Goal: Complete Application Form: Complete application form

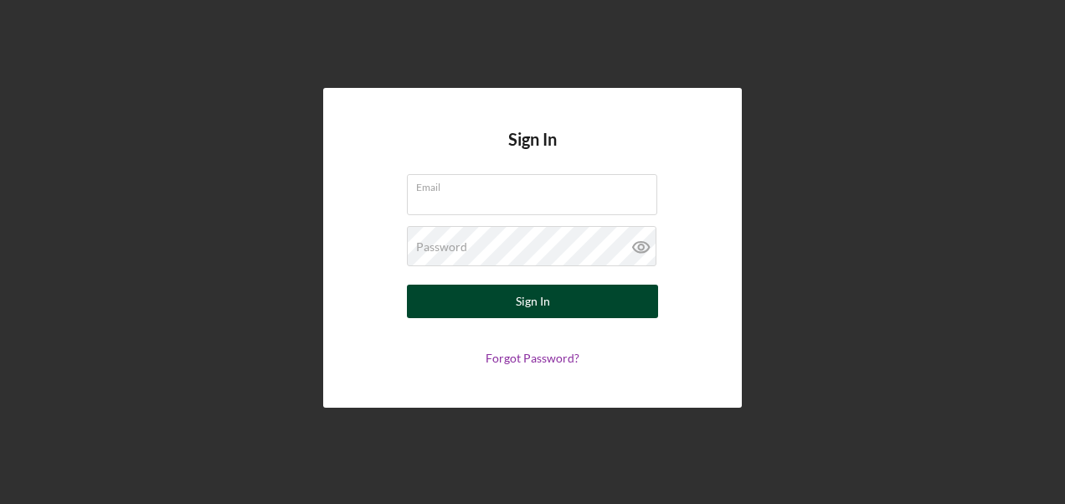
type input "[EMAIL_ADDRESS][DOMAIN_NAME]"
click at [525, 311] on div "Sign In" at bounding box center [533, 301] width 34 height 33
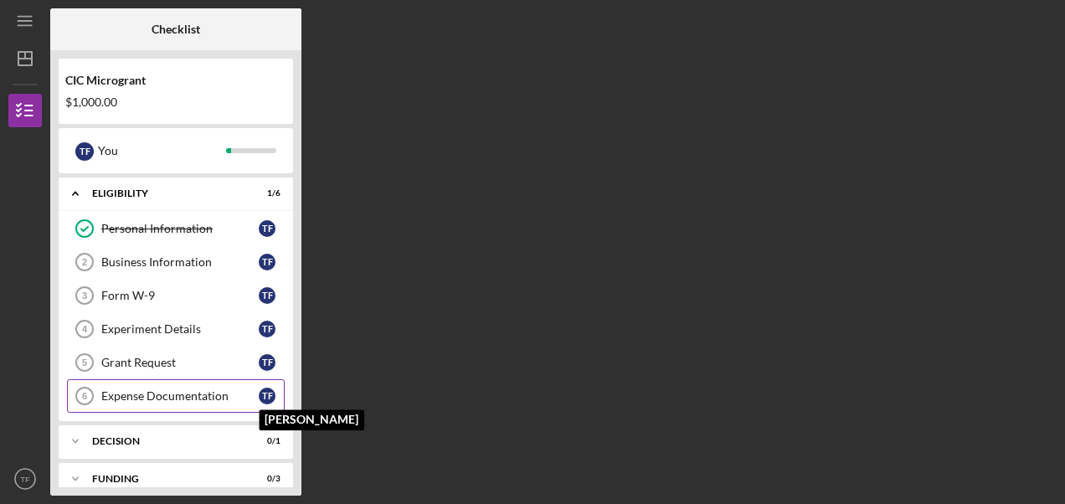
click at [271, 388] on div "T F" at bounding box center [267, 396] width 17 height 17
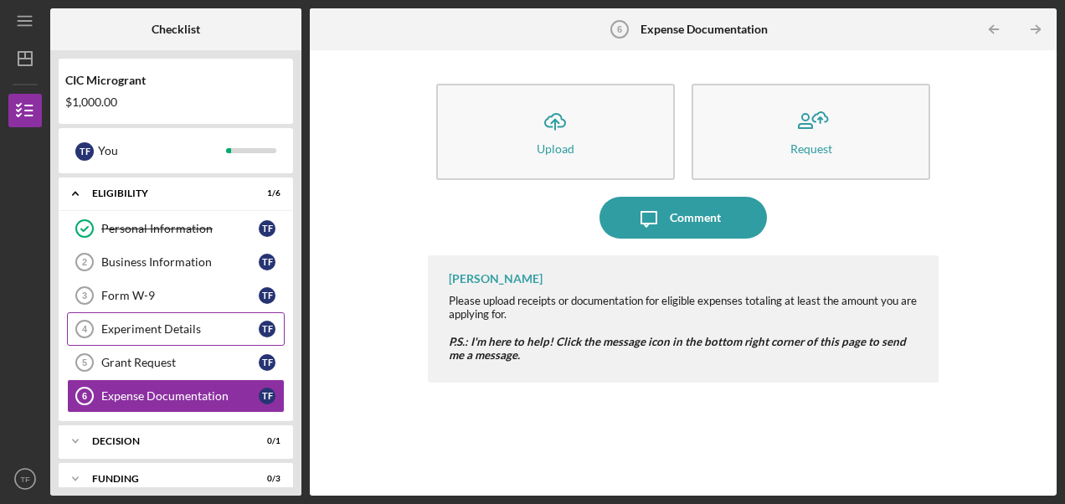
click at [154, 330] on div "Experiment Details" at bounding box center [179, 328] width 157 height 13
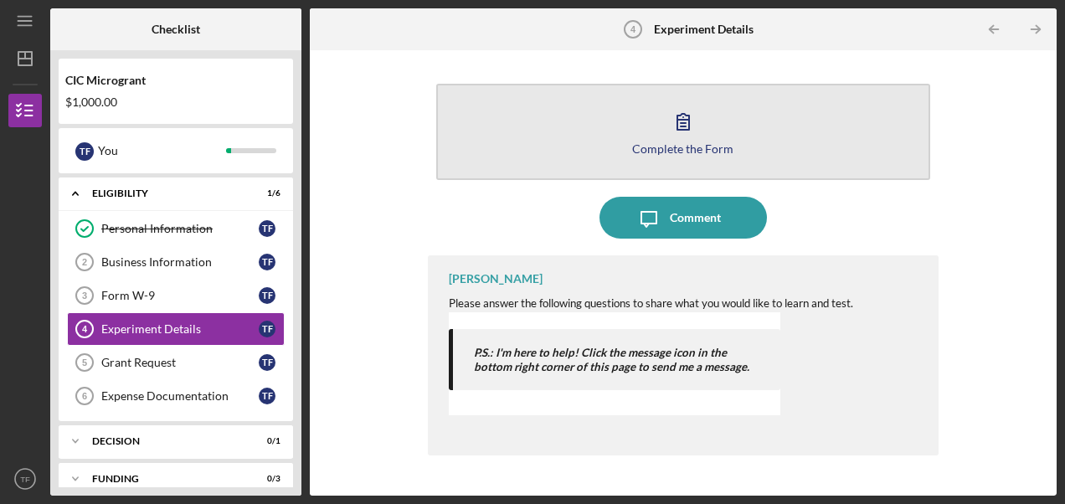
click at [684, 115] on icon "button" at bounding box center [683, 122] width 12 height 16
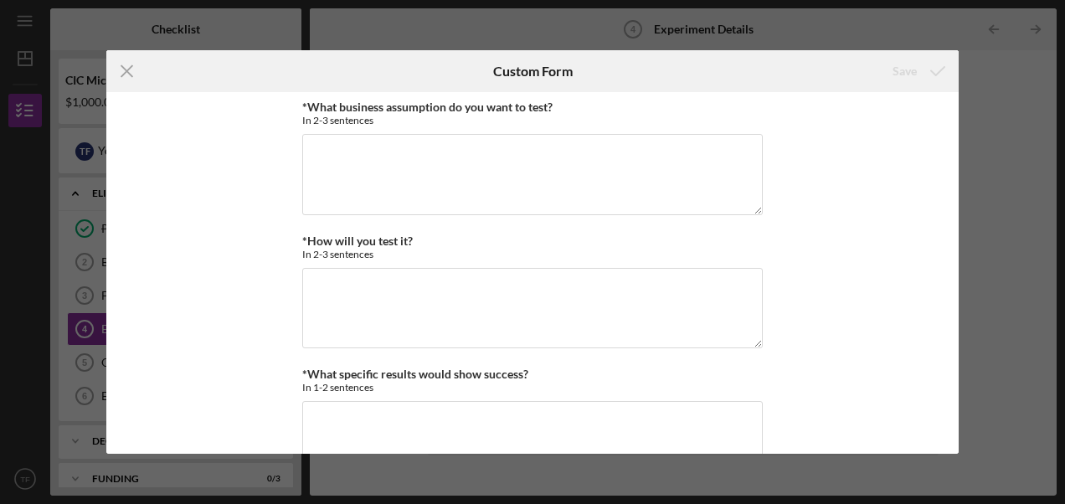
click at [958, 109] on div "*What business assumption do you want to test? In 2-3 sentences *How will you t…" at bounding box center [532, 273] width 852 height 362
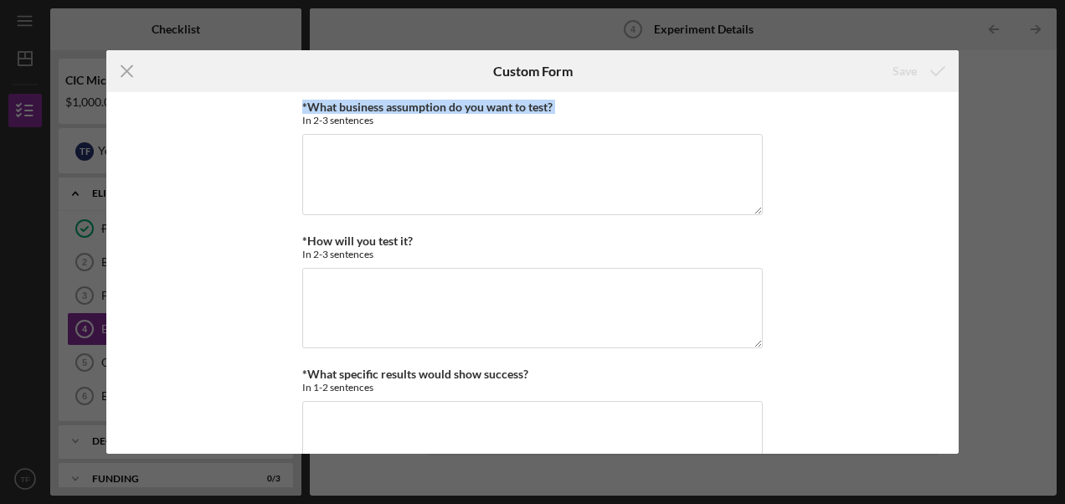
click at [955, 77] on form "Icon/Menu Close Custom Form Save *What business assumption do you want to test?…" at bounding box center [532, 252] width 852 height 404
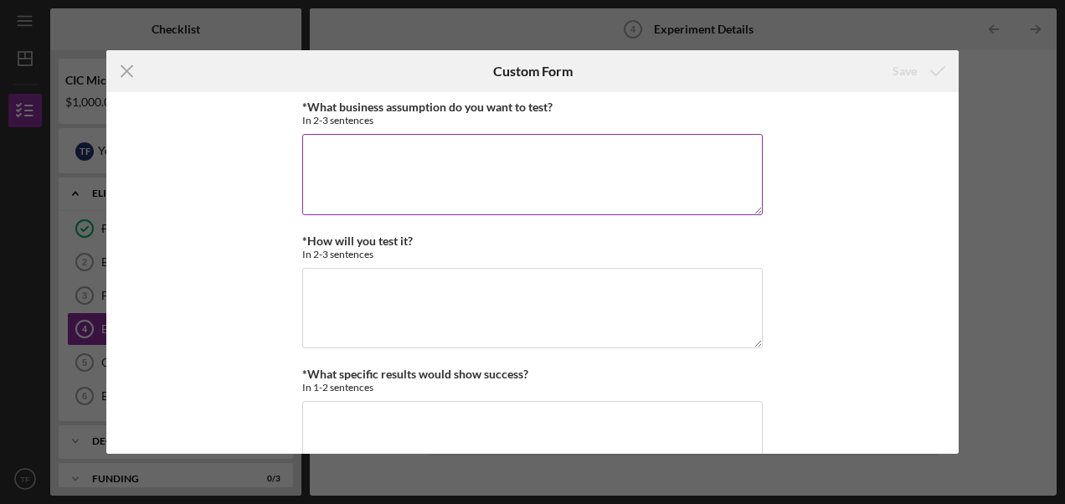
click at [437, 142] on textarea "*What business assumption do you want to test?" at bounding box center [532, 174] width 461 height 80
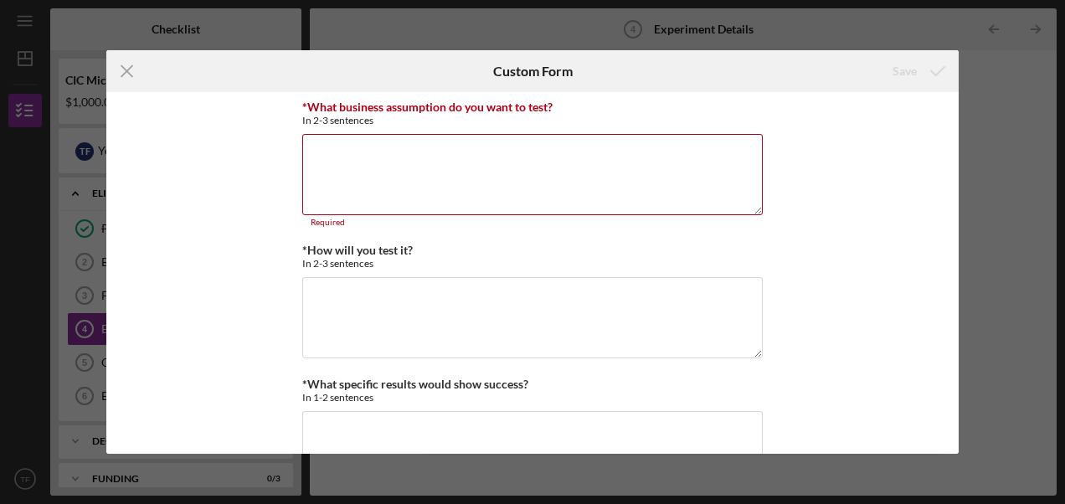
click at [908, 198] on div "*What business assumption do you want to test? In 2-3 sentences Required *How w…" at bounding box center [532, 273] width 852 height 362
click at [1005, 221] on div "Icon/Menu Close Custom Form Save *What business assumption do you want to test?…" at bounding box center [532, 252] width 1065 height 504
click at [134, 64] on icon "Icon/Menu Close" at bounding box center [127, 71] width 42 height 42
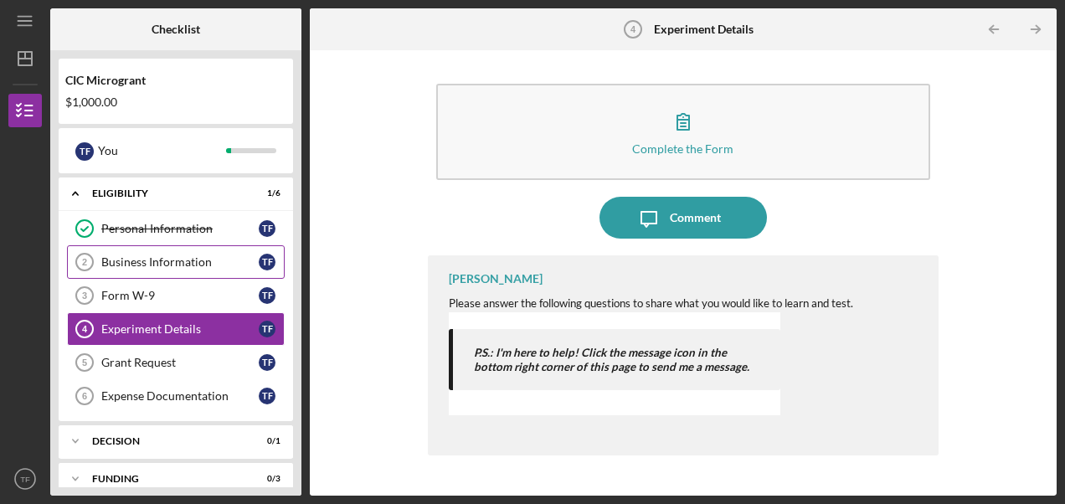
click at [157, 261] on div "Business Information" at bounding box center [179, 261] width 157 height 13
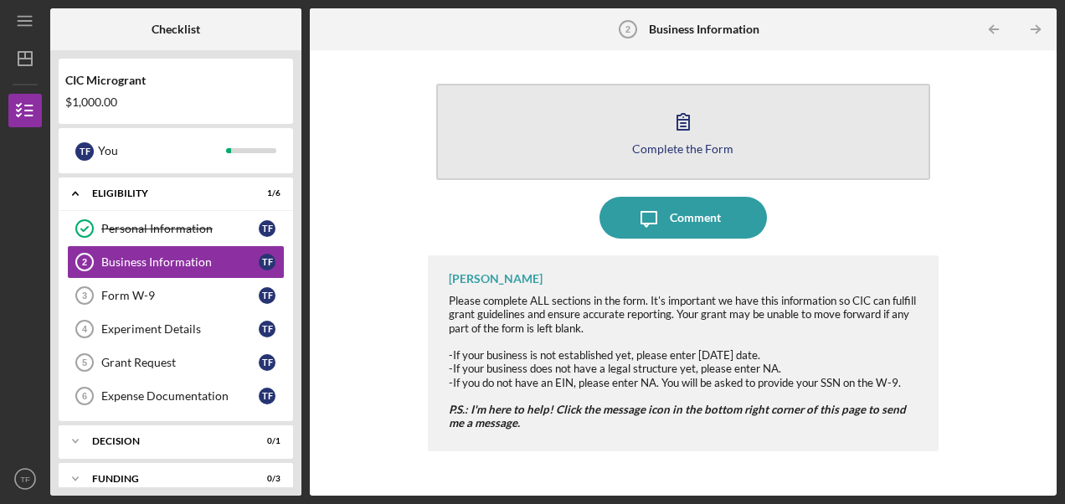
click at [697, 129] on icon "button" at bounding box center [683, 121] width 42 height 42
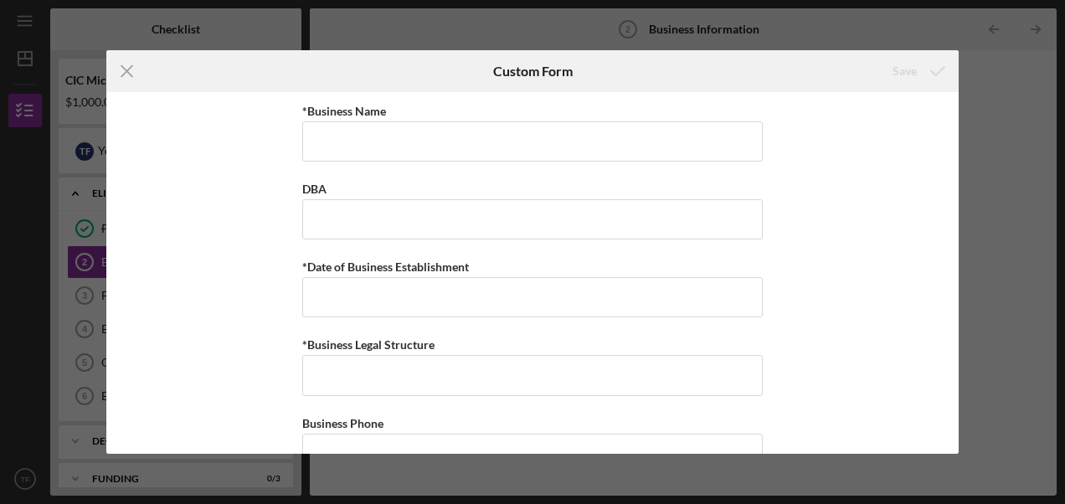
click at [1015, 137] on div "Icon/Menu Close Custom Form Save *Business Name DBA *Date of Business Establish…" at bounding box center [532, 252] width 1065 height 504
click at [124, 64] on icon "Icon/Menu Close" at bounding box center [127, 71] width 42 height 42
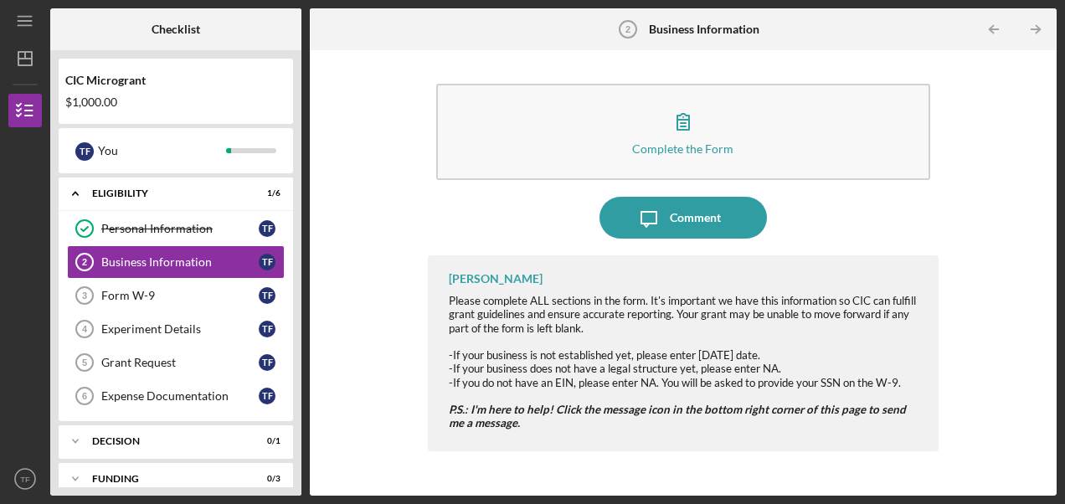
click at [3, 256] on div "Icon/Menu Business Information 2 Business Information Checklist CIC Microgrant …" at bounding box center [532, 252] width 1065 height 504
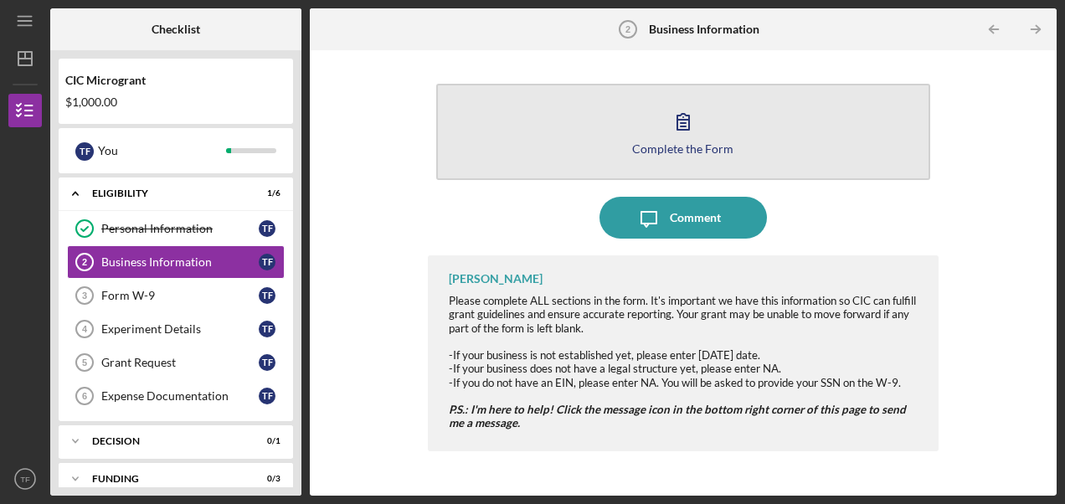
click at [690, 115] on icon "button" at bounding box center [683, 121] width 42 height 42
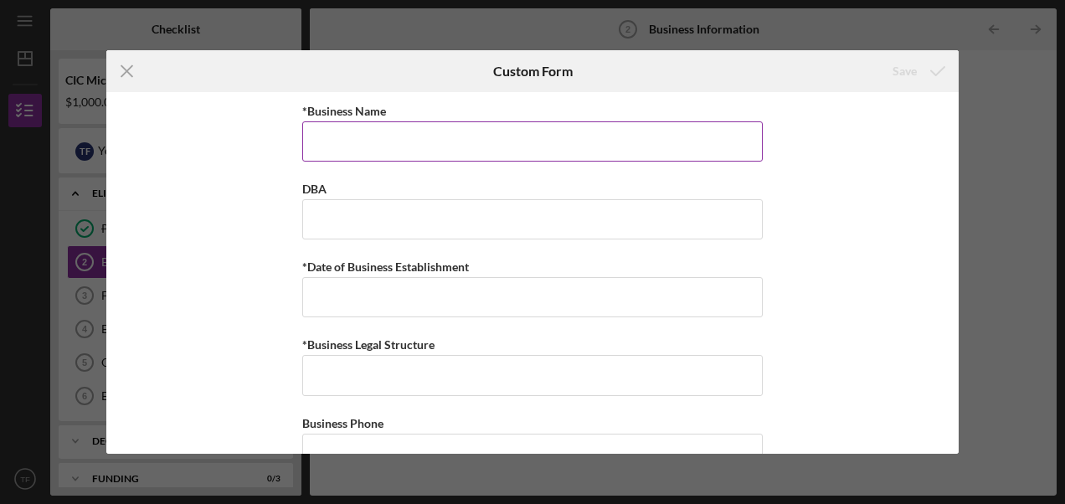
click at [678, 150] on input "*Business Name" at bounding box center [532, 141] width 461 height 40
type input "CAREfully Anchored LLC"
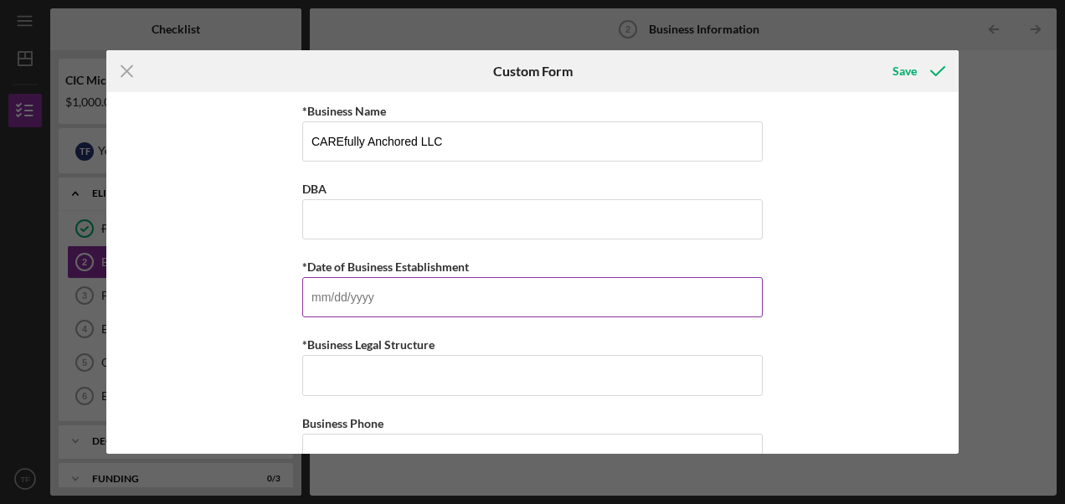
click at [368, 294] on input "*Date of Business Establishment" at bounding box center [532, 297] width 461 height 40
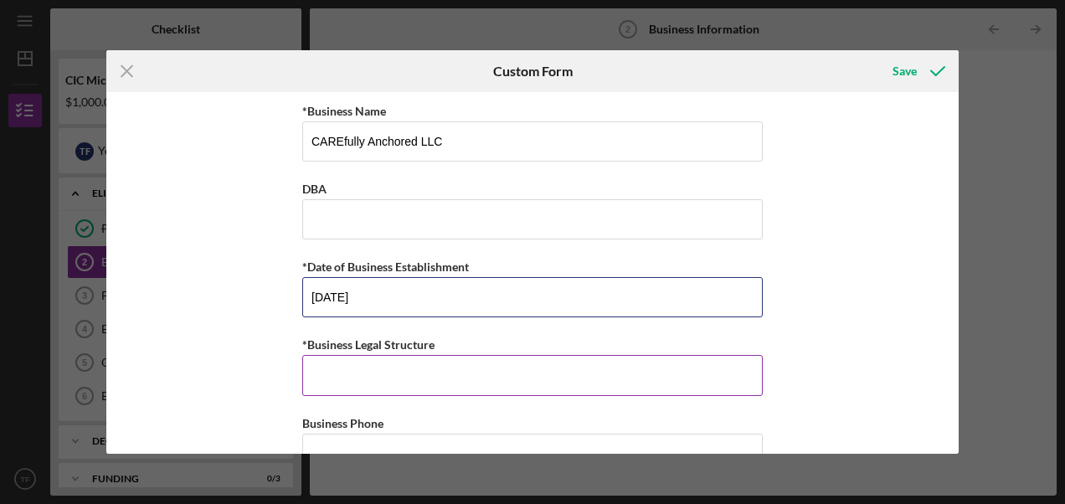
type input "[DATE]"
click at [439, 372] on input "*Business Legal Structure" at bounding box center [532, 375] width 461 height 40
type input "LLC"
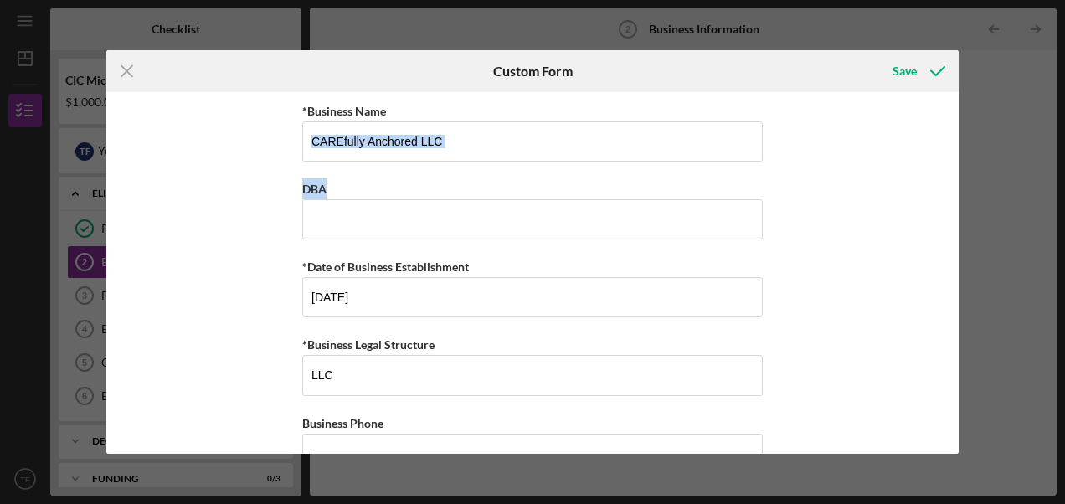
drag, startPoint x: 952, startPoint y: 136, endPoint x: 952, endPoint y: 198, distance: 61.1
click at [952, 198] on div "*Business Name CAREfully Anchored LLC DBA *Date of Business Establishment [DATE…" at bounding box center [532, 273] width 852 height 362
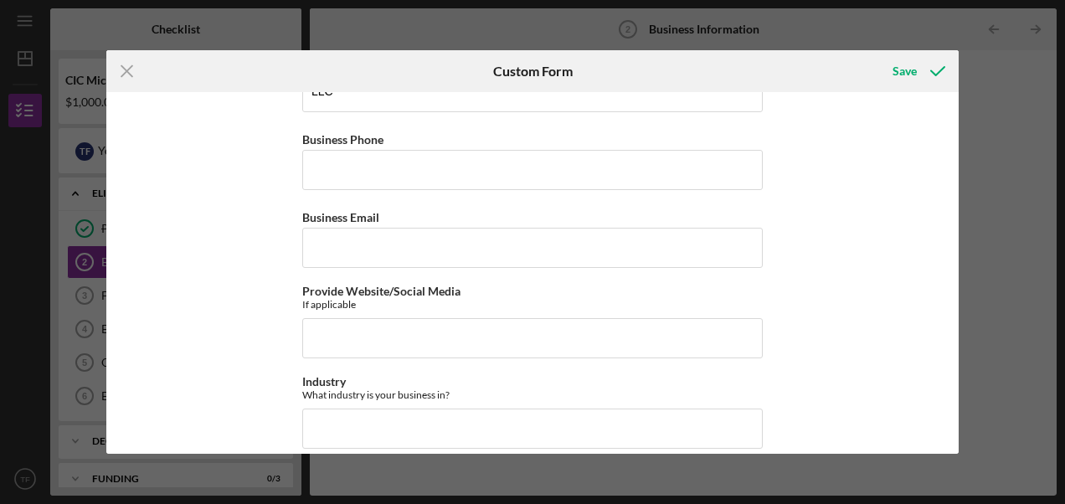
scroll to position [307, 0]
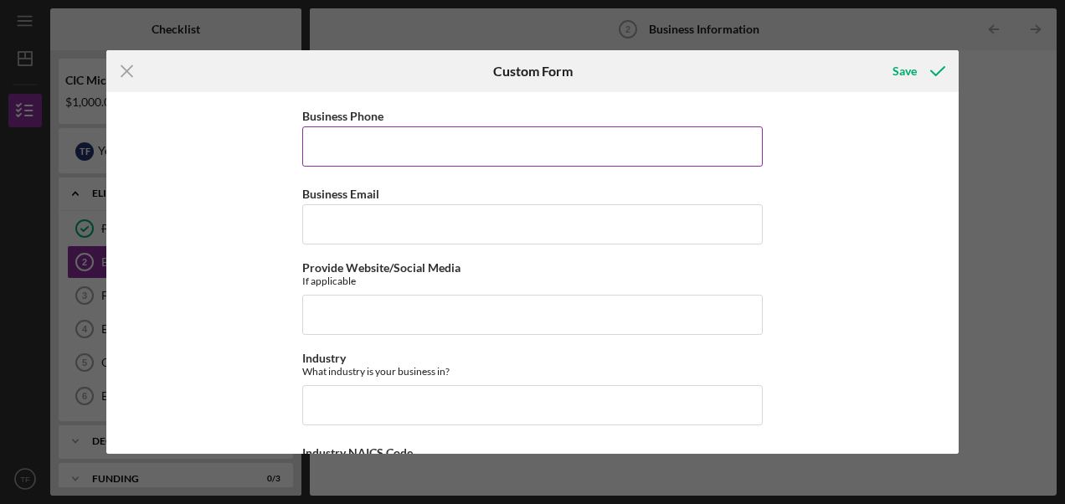
click at [484, 145] on input "Business Phone" at bounding box center [532, 146] width 461 height 40
type input "[PHONE_NUMBER]"
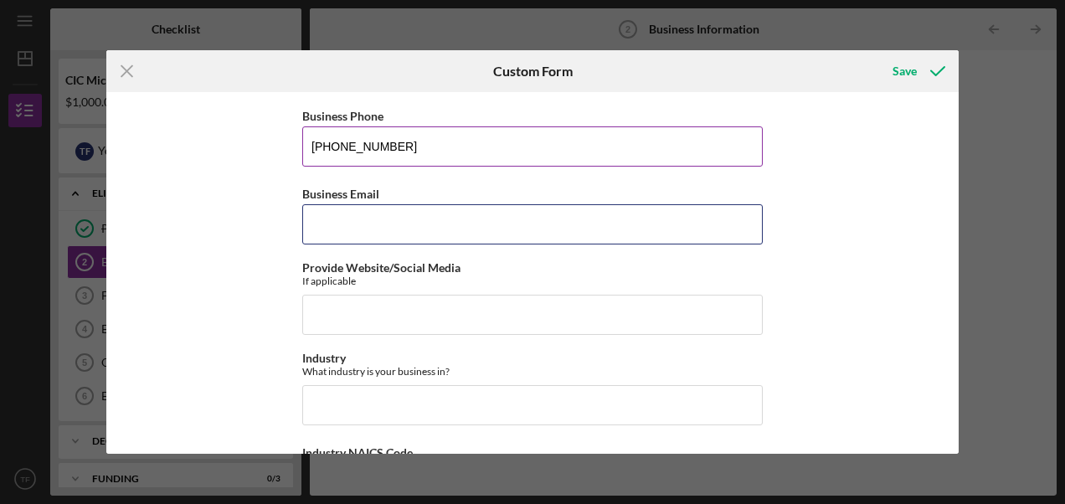
type input "[EMAIL_ADDRESS][DOMAIN_NAME]"
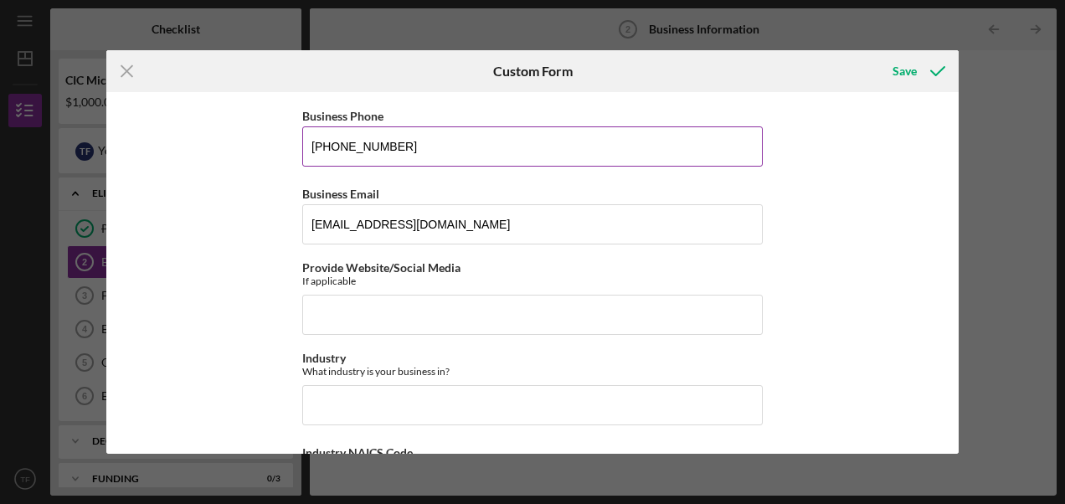
type input "[STREET_ADDRESS][PERSON_NAME]"
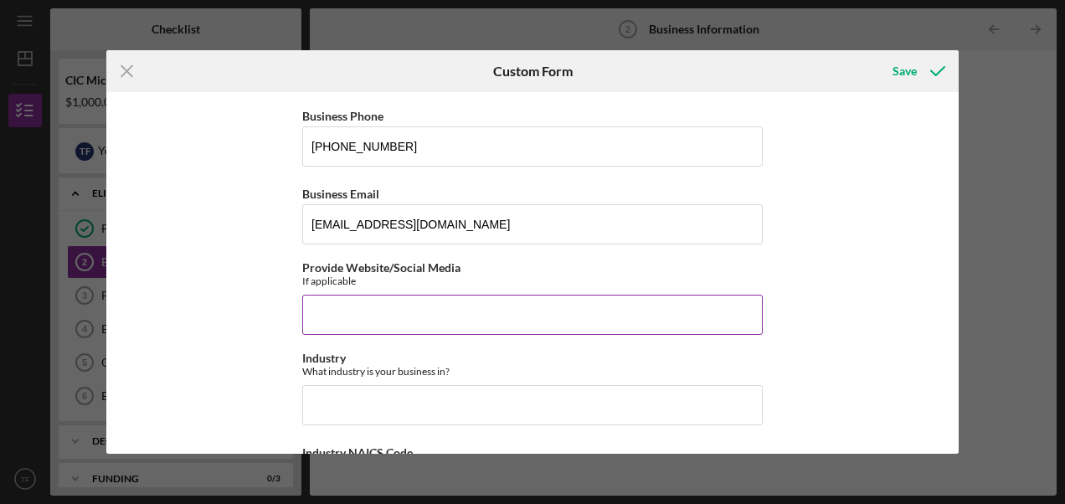
click at [378, 320] on input "Provide Website/Social Media" at bounding box center [532, 315] width 461 height 40
click at [876, 54] on button "Save" at bounding box center [917, 70] width 83 height 33
type input "[DOMAIN_NAME]"
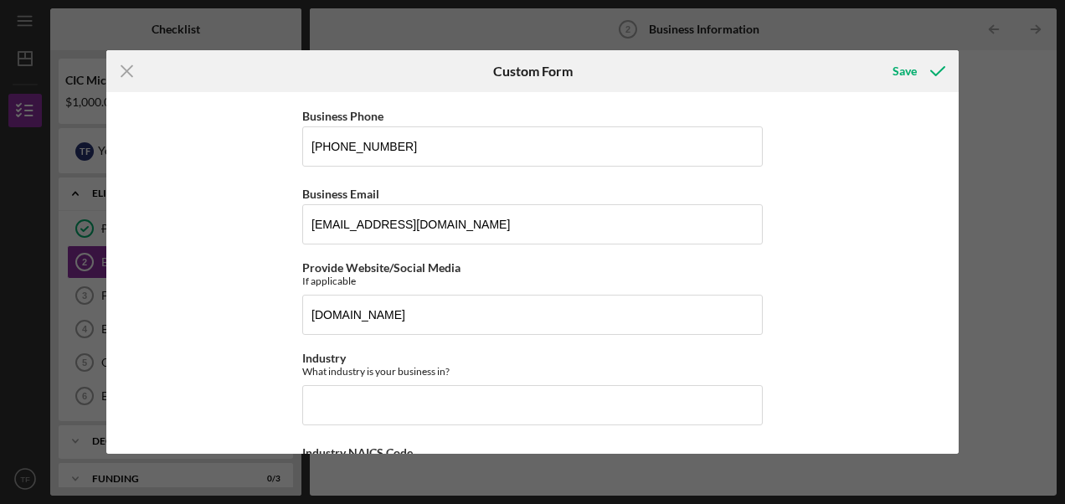
click at [954, 174] on div "*Business Name CAREfully Anchored LLC DBA *Date of Business Establishment [DATE…" at bounding box center [532, 273] width 852 height 362
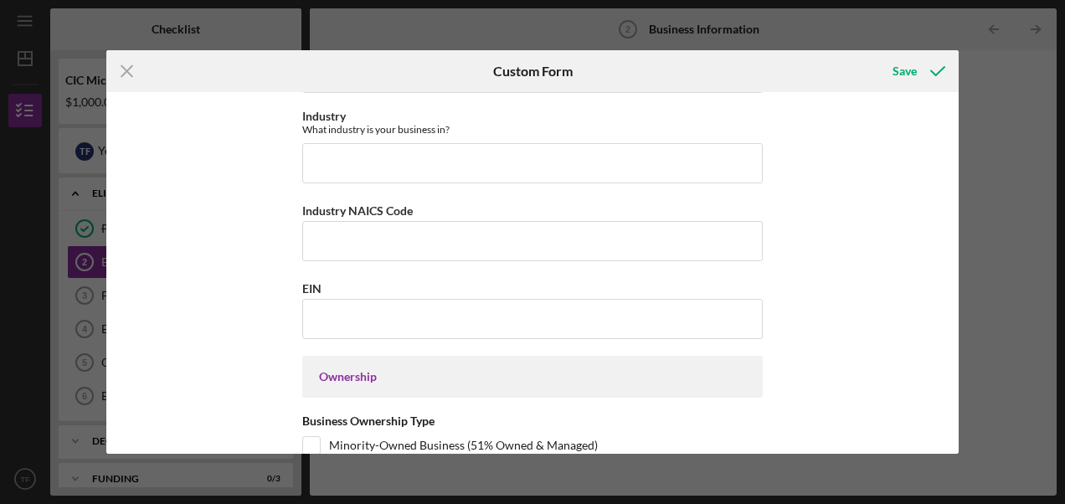
scroll to position [553, 0]
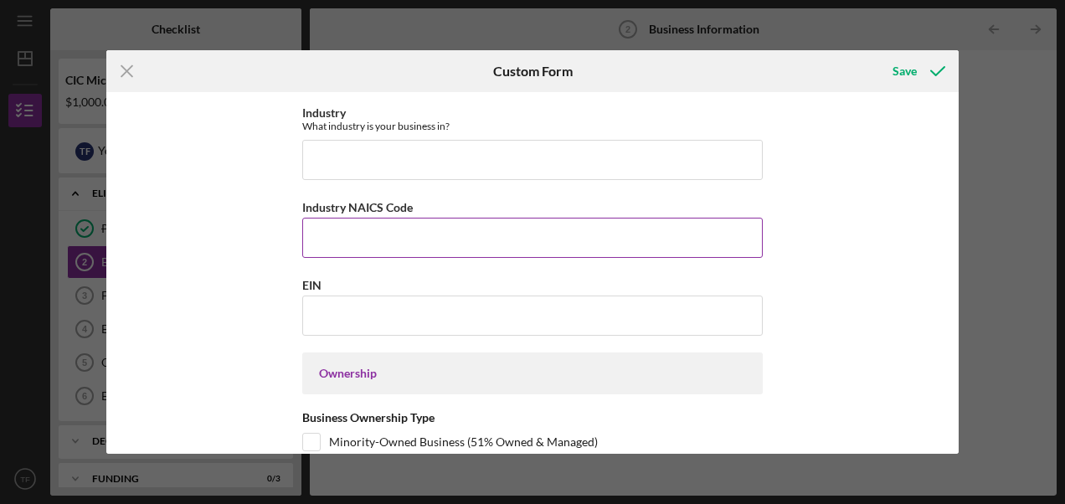
click at [309, 224] on input "Industry NAICS Code" at bounding box center [532, 238] width 461 height 40
type input "541,611"
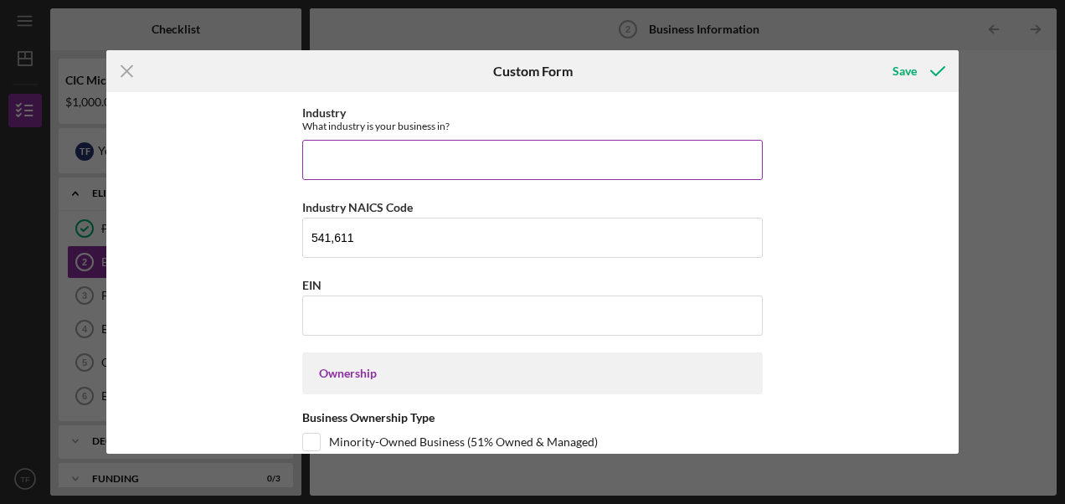
click at [327, 144] on input "Industry" at bounding box center [532, 160] width 461 height 40
click at [306, 152] on input "Business Consulting" at bounding box center [532, 160] width 461 height 40
drag, startPoint x: 311, startPoint y: 151, endPoint x: 355, endPoint y: 152, distance: 44.4
click at [355, 152] on input "Business Consulting" at bounding box center [532, 160] width 461 height 40
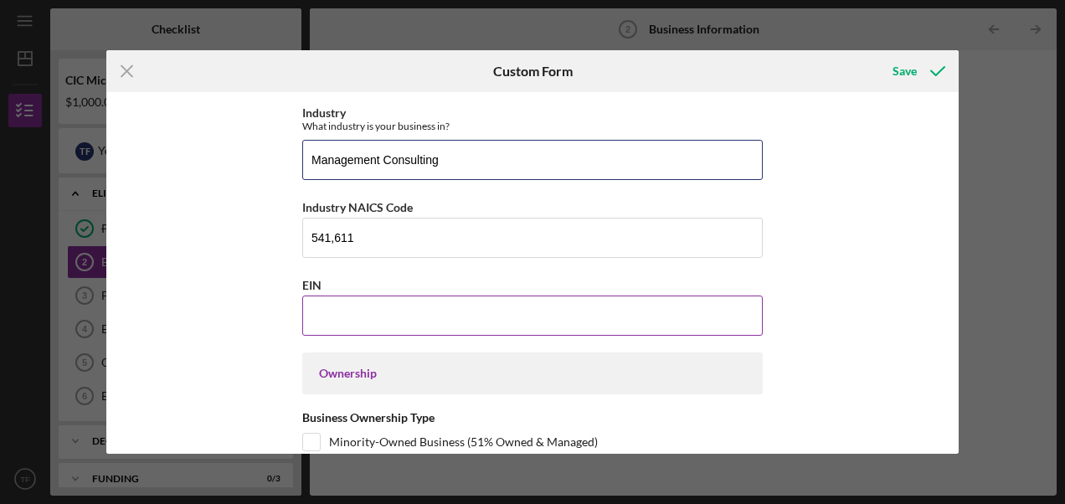
type input "Management Consulting"
click at [507, 300] on input "EIN" at bounding box center [532, 316] width 461 height 40
type input "852154790"
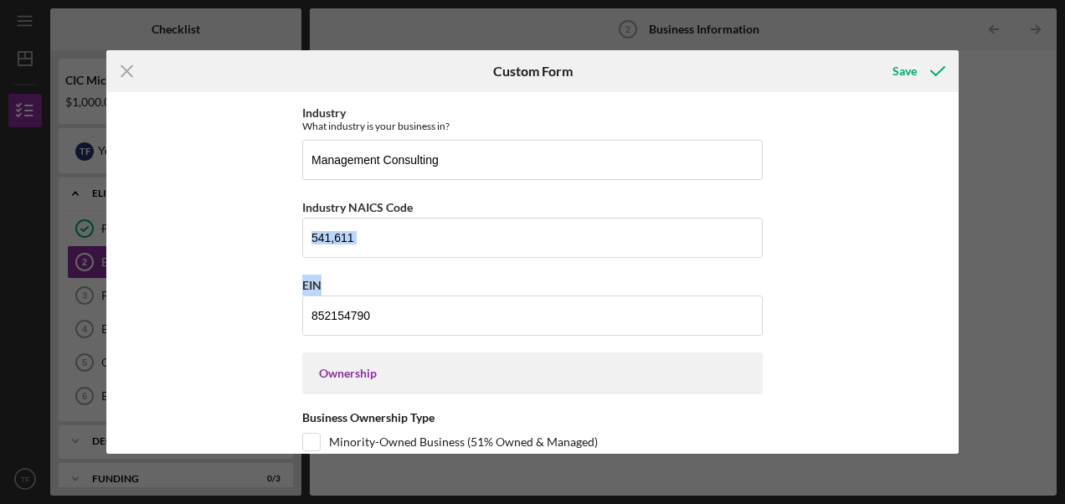
drag, startPoint x: 950, startPoint y: 211, endPoint x: 941, endPoint y: 261, distance: 51.1
click at [941, 261] on div "*Business Name CAREfully Anchored LLC DBA *Date of Business Establishment [DATE…" at bounding box center [532, 273] width 852 height 362
drag, startPoint x: 941, startPoint y: 261, endPoint x: 922, endPoint y: 300, distance: 43.1
click at [922, 300] on div "*Business Name CAREfully Anchored LLC DBA *Date of Business Establishment [DATE…" at bounding box center [532, 273] width 852 height 362
drag, startPoint x: 950, startPoint y: 251, endPoint x: 945, endPoint y: 274, distance: 23.0
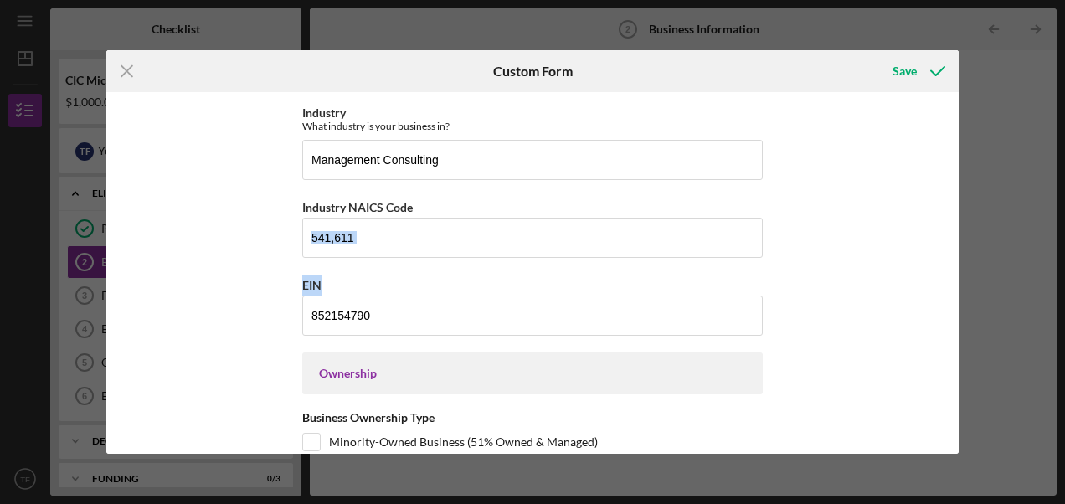
click at [945, 274] on div "*Business Name CAREfully Anchored LLC DBA *Date of Business Establishment [DATE…" at bounding box center [532, 273] width 852 height 362
drag, startPoint x: 945, startPoint y: 274, endPoint x: 950, endPoint y: 261, distance: 13.2
click at [950, 261] on div "*Business Name CAREfully Anchored LLC DBA *Date of Business Establishment [DATE…" at bounding box center [532, 273] width 852 height 362
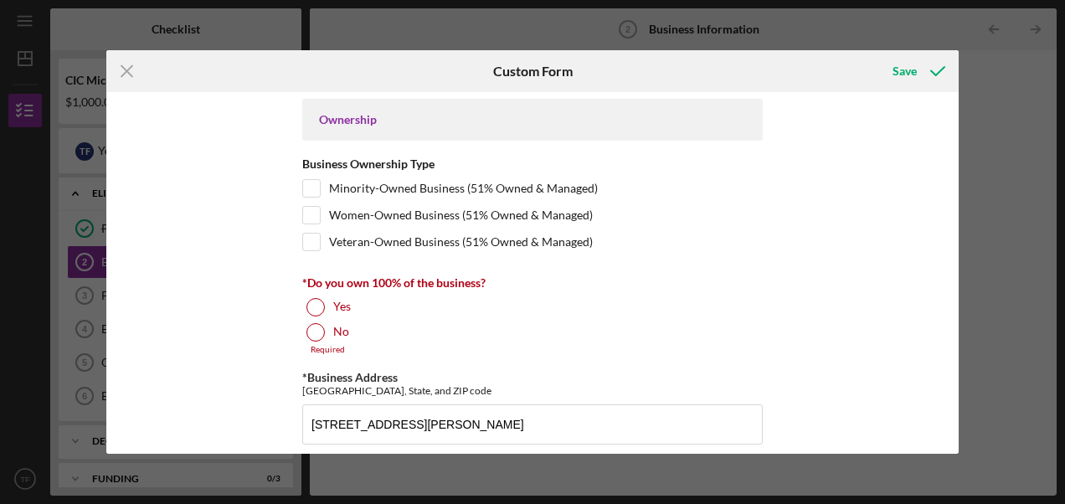
scroll to position [810, 0]
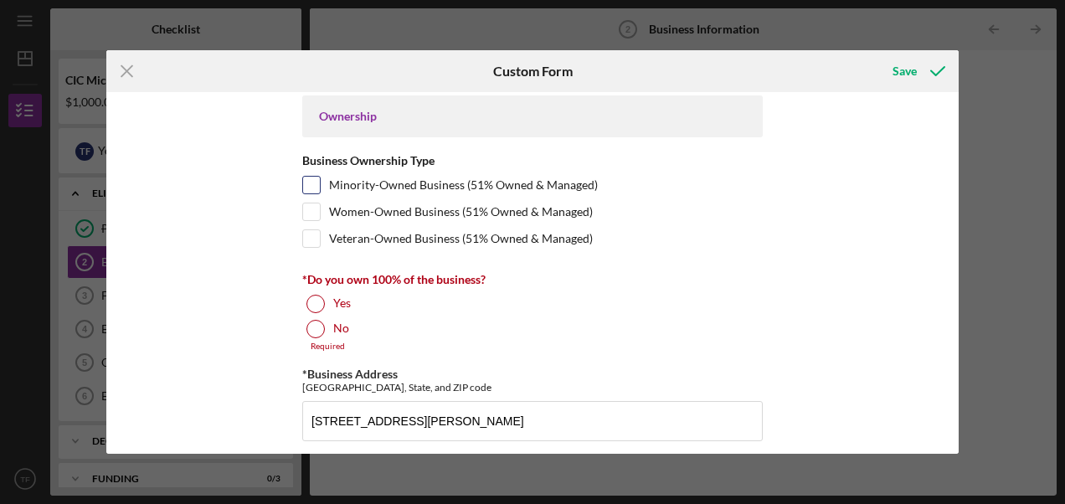
click at [305, 178] on input "Minority-Owned Business (51% Owned & Managed)" at bounding box center [311, 185] width 17 height 17
checkbox input "true"
click at [310, 211] on input "Women-Owned Business (51% Owned & Managed)" at bounding box center [311, 211] width 17 height 17
checkbox input "true"
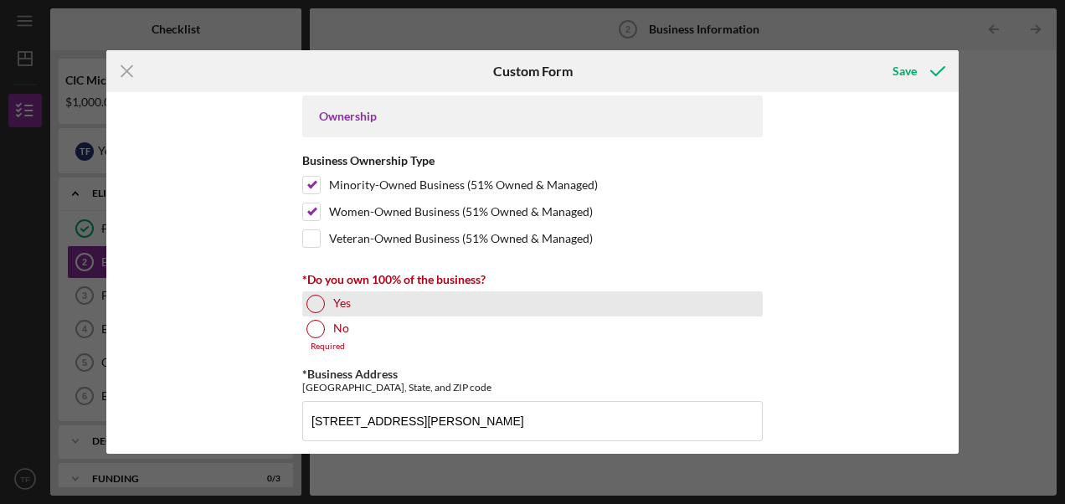
click at [317, 295] on div at bounding box center [315, 304] width 18 height 18
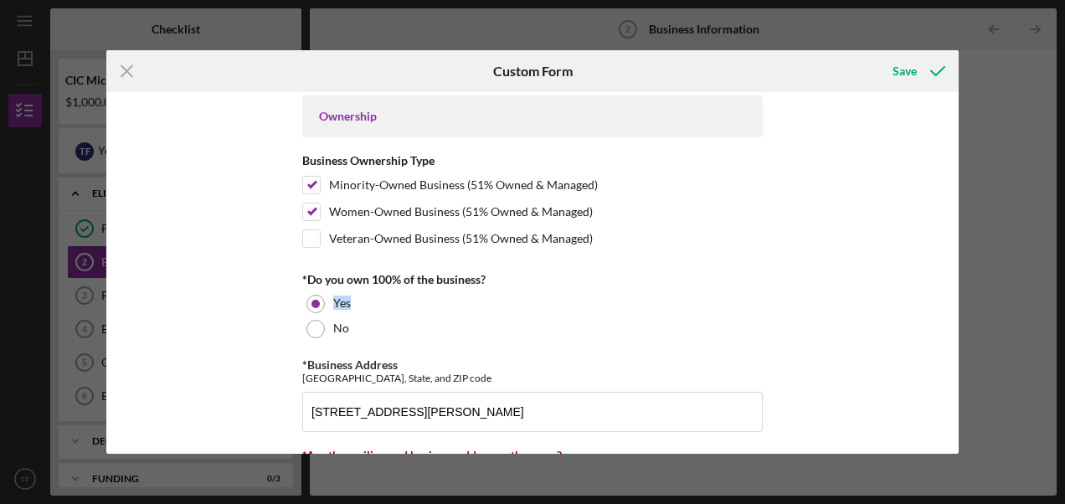
drag, startPoint x: 953, startPoint y: 254, endPoint x: 952, endPoint y: 281, distance: 27.6
click at [952, 281] on div "*Business Name CAREfully Anchored LLC DBA *Date of Business Establishment [DATE…" at bounding box center [532, 273] width 852 height 362
drag, startPoint x: 952, startPoint y: 281, endPoint x: 951, endPoint y: 303, distance: 21.8
click at [951, 303] on div "*Business Name CAREfully Anchored LLC DBA *Date of Business Establishment [DATE…" at bounding box center [532, 273] width 852 height 362
click at [896, 340] on div "*Business Name CAREfully Anchored LLC DBA *Date of Business Establishment [DATE…" at bounding box center [532, 273] width 852 height 362
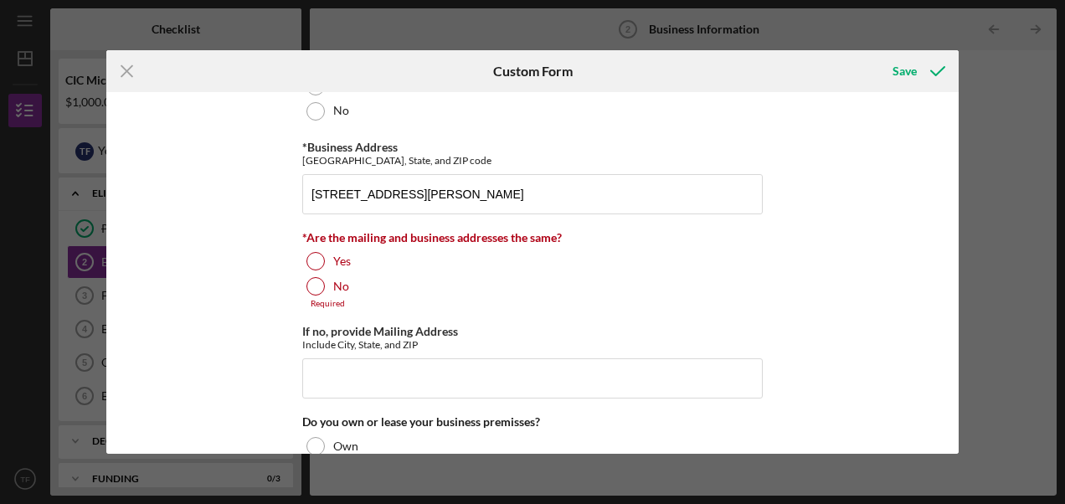
scroll to position [1033, 0]
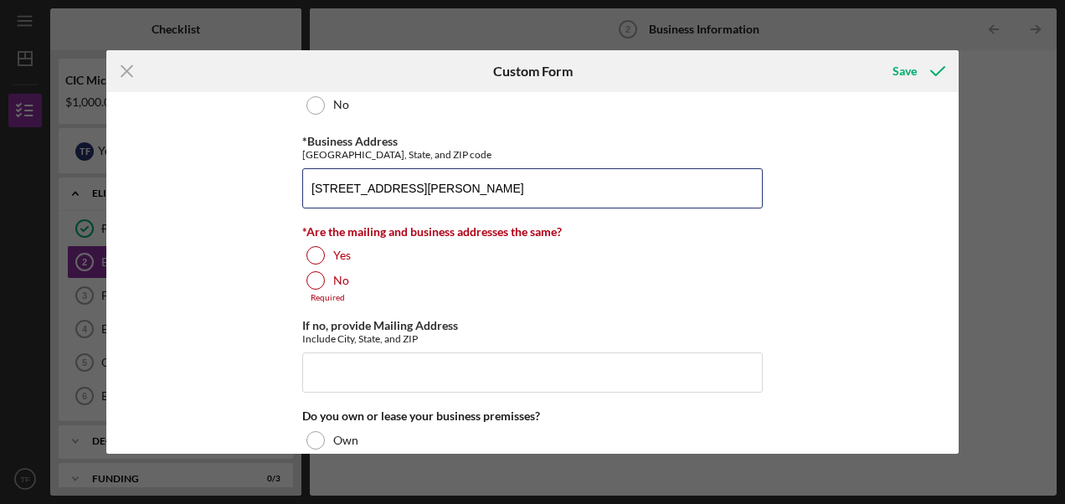
drag, startPoint x: 404, startPoint y: 178, endPoint x: 281, endPoint y: 177, distance: 122.3
click at [281, 177] on div "*Business Name CAREfully Anchored LLC DBA *Date of Business Establishment [DATE…" at bounding box center [532, 273] width 852 height 362
click at [421, 175] on input "[STREET_ADDRESS][PERSON_NAME]" at bounding box center [532, 188] width 461 height 40
drag, startPoint x: 401, startPoint y: 181, endPoint x: 251, endPoint y: 189, distance: 150.1
click at [251, 189] on div "*Business Name CAREfully Anchored LLC DBA *Date of Business Establishment [DATE…" at bounding box center [532, 273] width 852 height 362
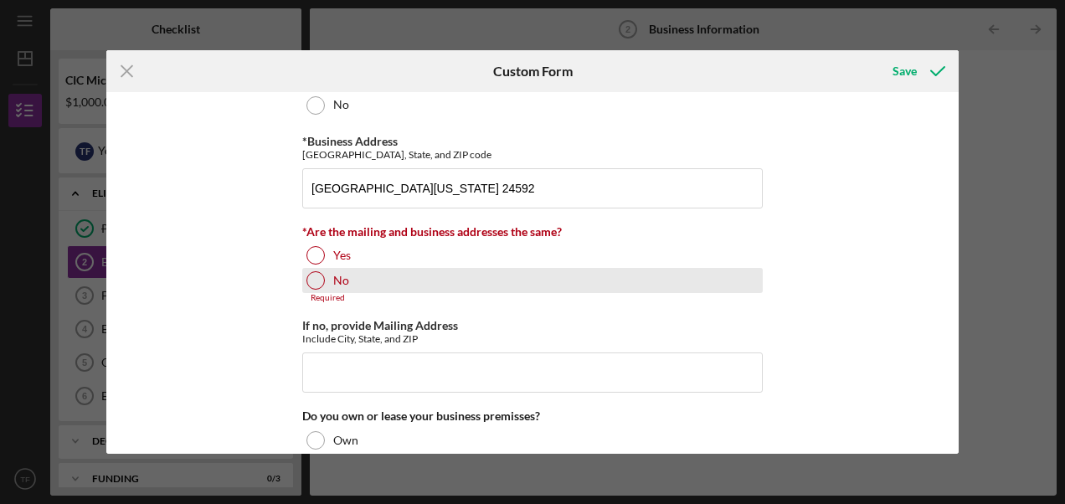
click at [311, 275] on div at bounding box center [315, 280] width 18 height 18
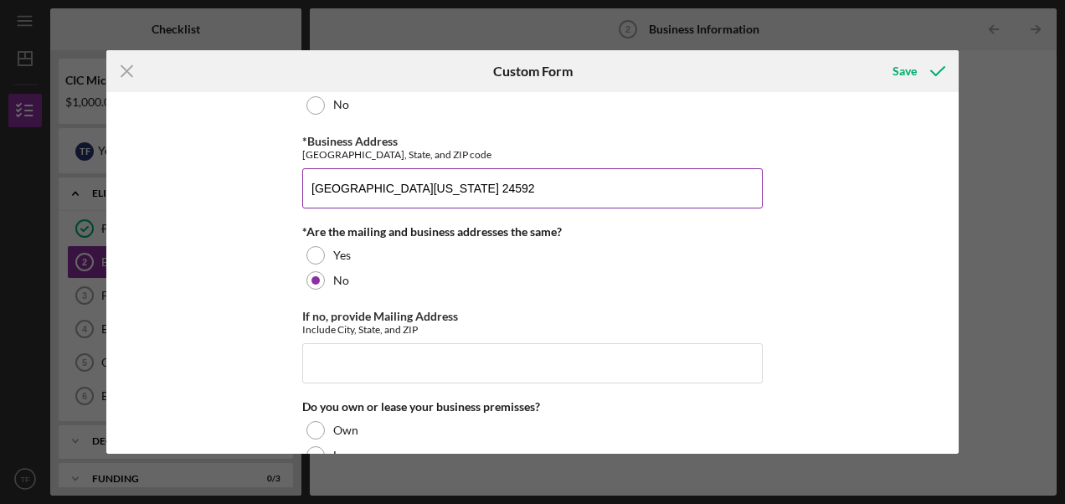
click at [306, 181] on input "[GEOGRAPHIC_DATA][US_STATE] 24592" at bounding box center [532, 188] width 461 height 40
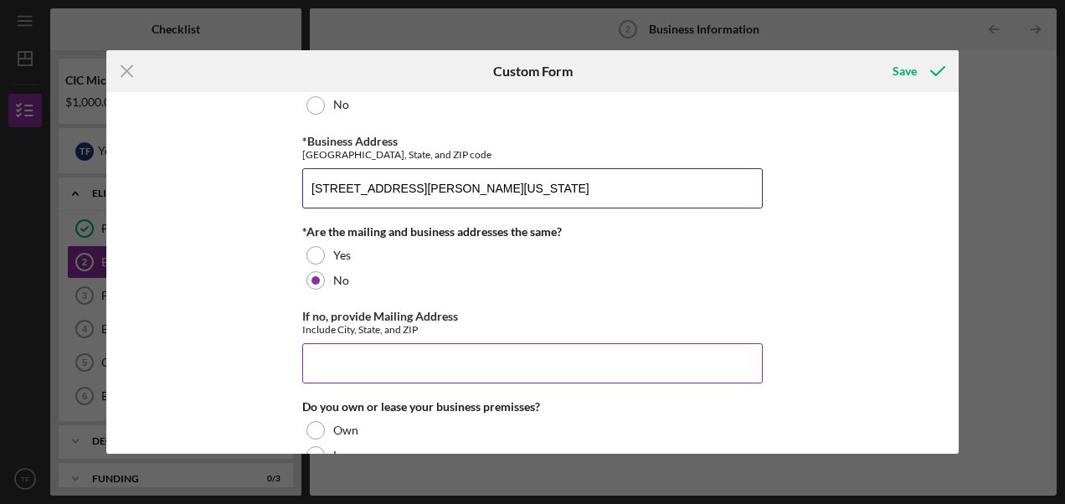
type input "[STREET_ADDRESS][PERSON_NAME][US_STATE]"
click at [322, 343] on input "If no, provide Mailing Address" at bounding box center [532, 363] width 461 height 40
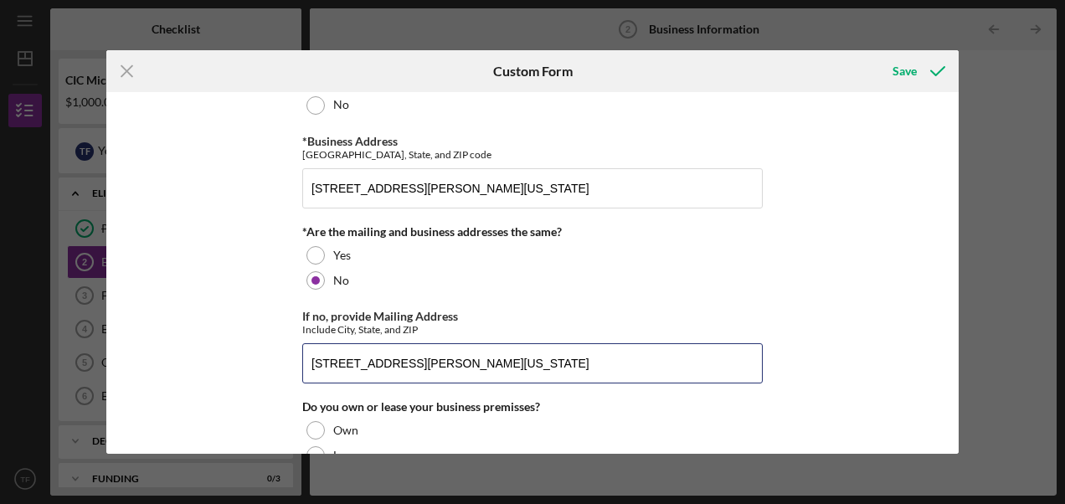
type input "[STREET_ADDRESS][PERSON_NAME][US_STATE]"
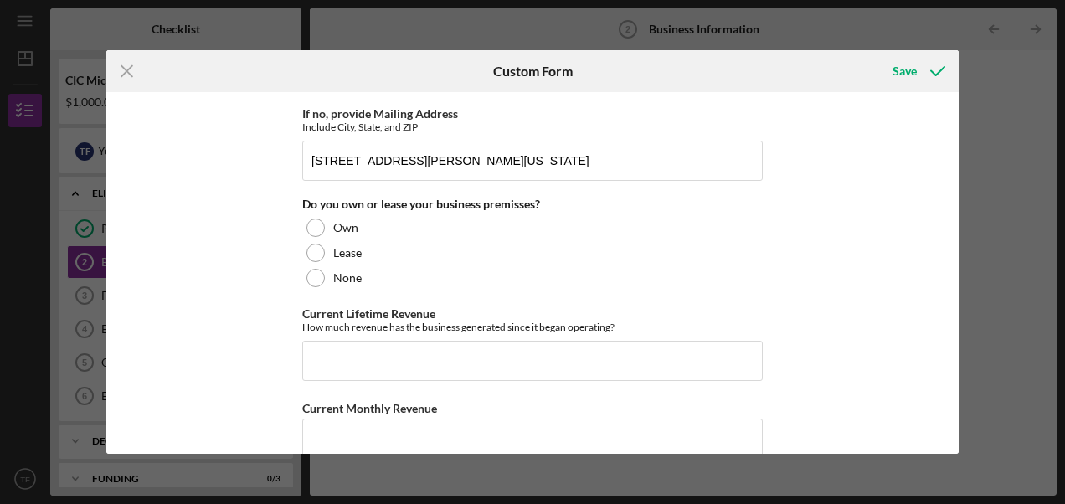
scroll to position [1248, 0]
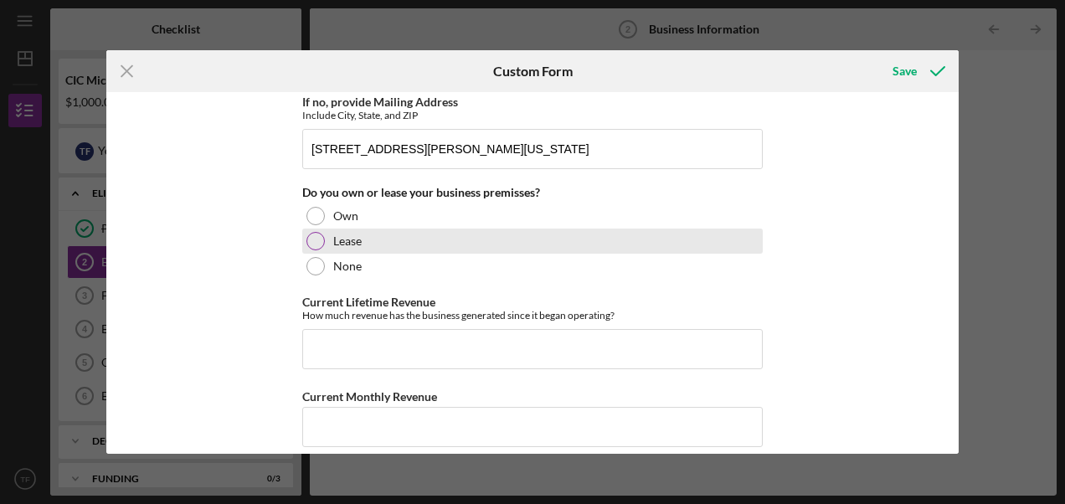
click at [347, 241] on div "Lease" at bounding box center [532, 241] width 461 height 25
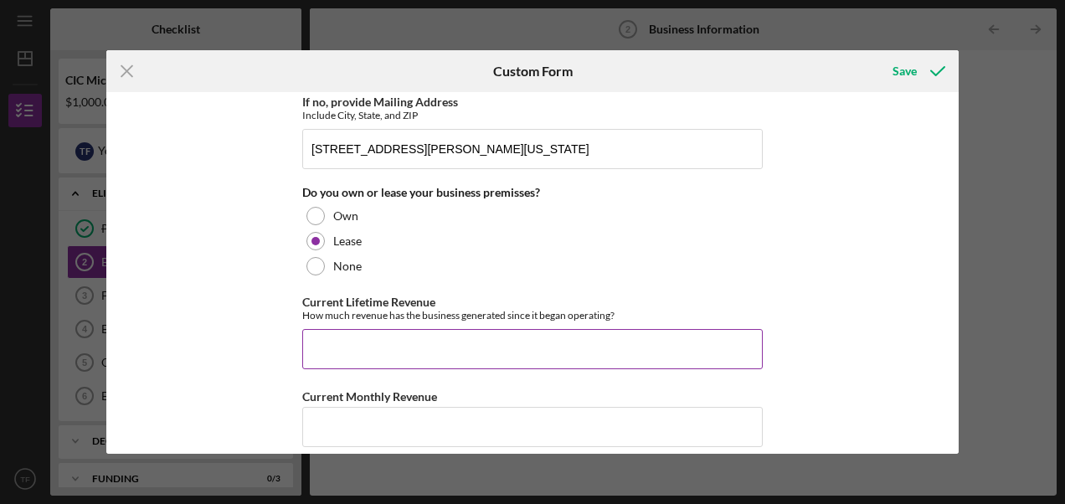
click at [342, 329] on input "Current Lifetime Revenue" at bounding box center [532, 349] width 461 height 40
click at [320, 337] on input "Current Lifetime Revenue" at bounding box center [532, 349] width 461 height 40
type input "5,000"
drag, startPoint x: 950, startPoint y: 333, endPoint x: 955, endPoint y: 353, distance: 20.5
click at [955, 353] on div "*Business Name CAREfully Anchored LLC DBA *Date of Business Establishment [DATE…" at bounding box center [532, 273] width 852 height 362
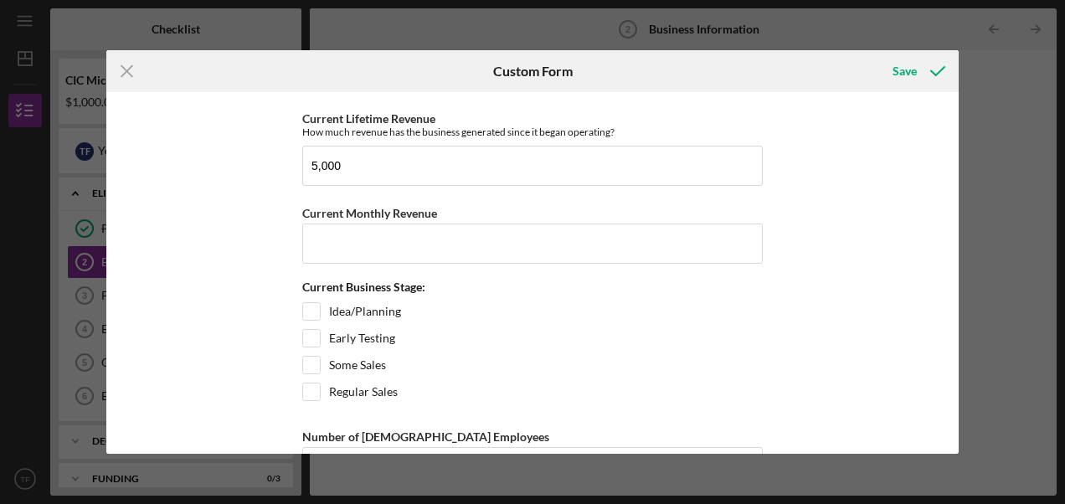
scroll to position [1455, 0]
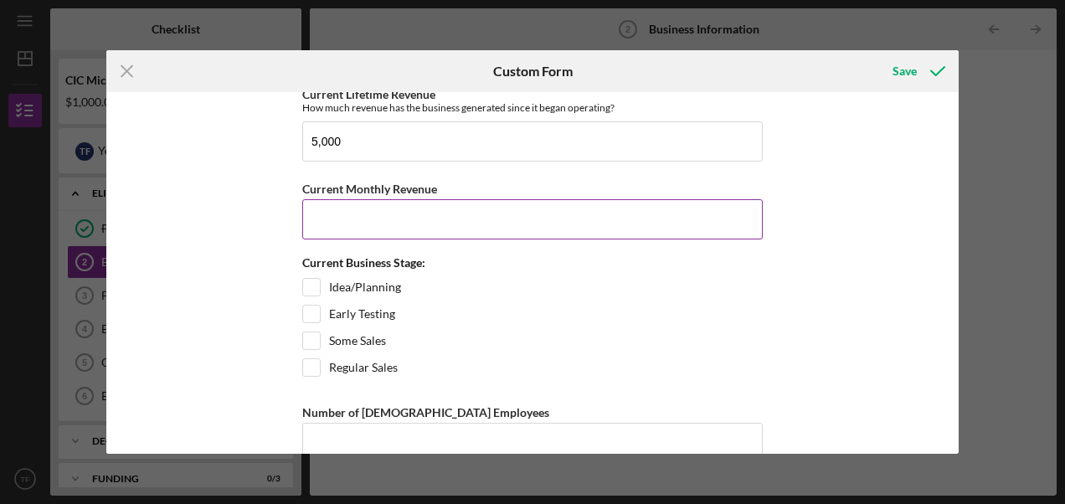
click at [429, 210] on input "Current Monthly Revenue" at bounding box center [532, 219] width 461 height 40
type input "200"
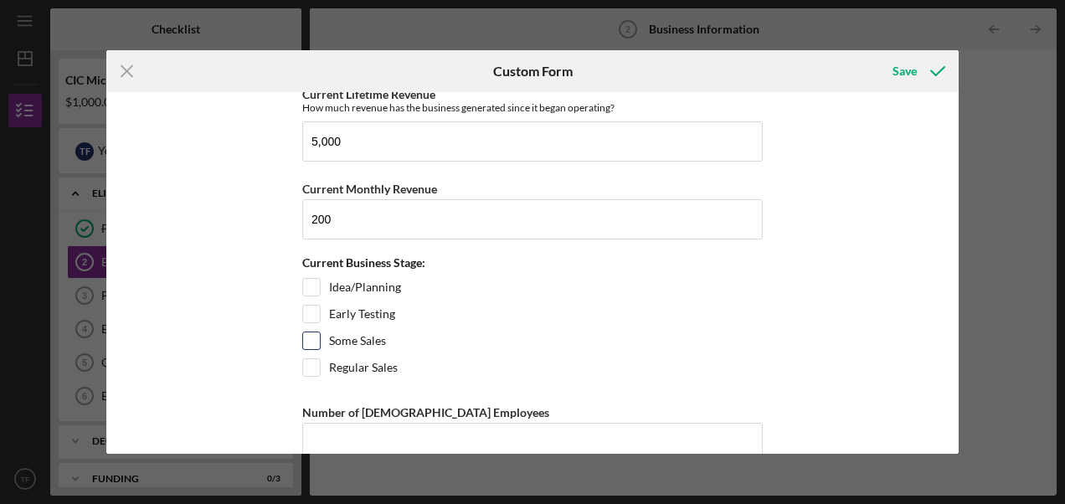
click at [310, 332] on input "Some Sales" at bounding box center [311, 340] width 17 height 17
checkbox input "true"
drag, startPoint x: 952, startPoint y: 377, endPoint x: 955, endPoint y: 421, distance: 44.4
click at [955, 421] on div "*Business Name CAREfully Anchored LLC DBA *Date of Business Establishment [DATE…" at bounding box center [532, 273] width 852 height 362
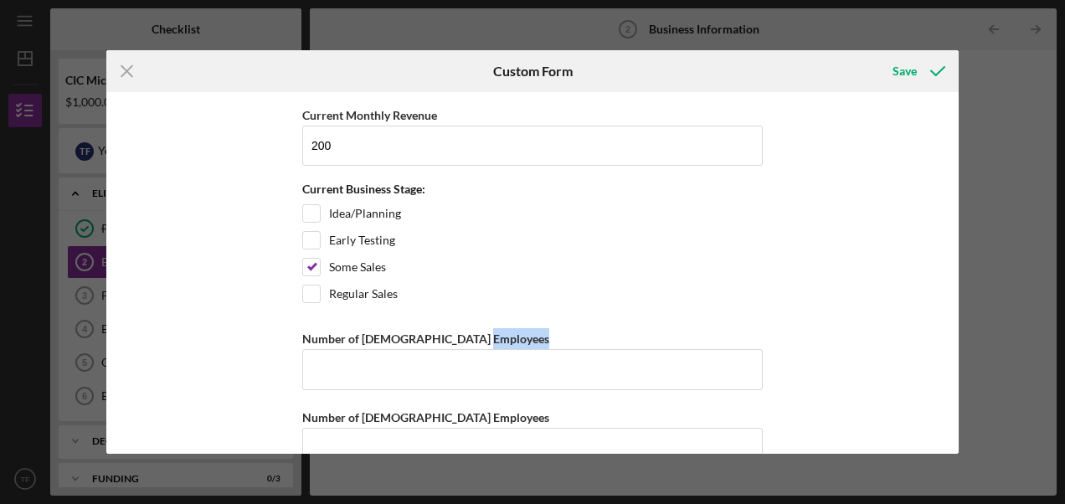
scroll to position [1555, 0]
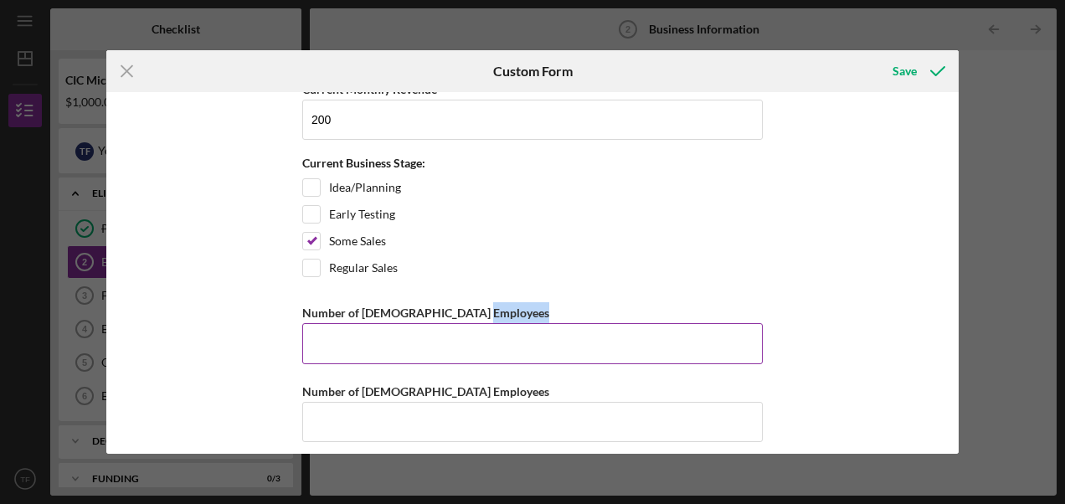
click at [420, 323] on input "Number of [DEMOGRAPHIC_DATA] Employees" at bounding box center [532, 343] width 461 height 40
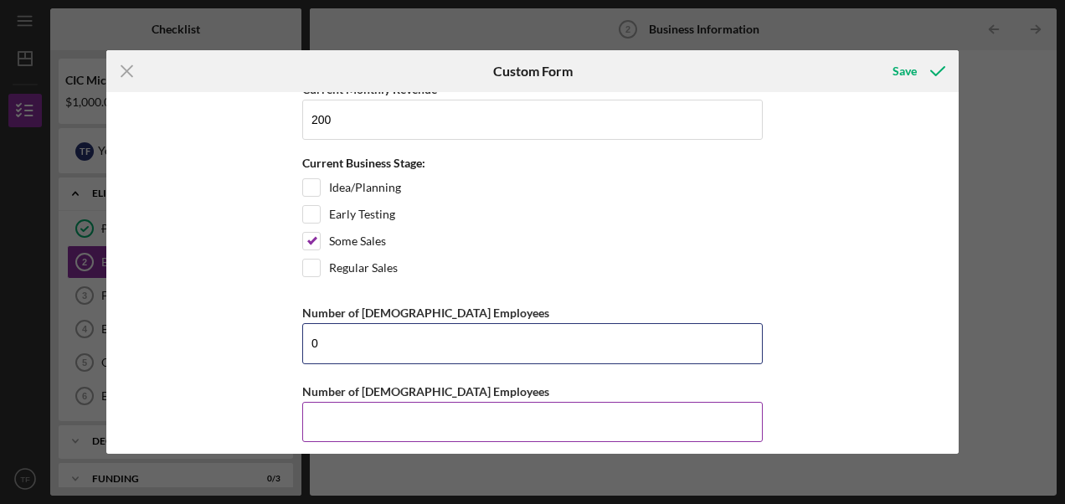
type input "0"
click at [394, 410] on input "Number of [DEMOGRAPHIC_DATA] Employees" at bounding box center [532, 422] width 461 height 40
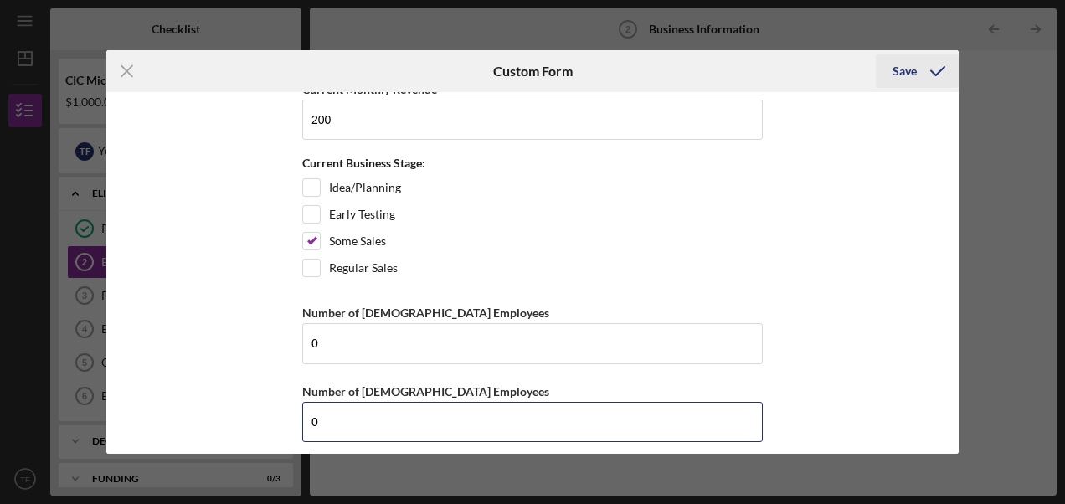
type input "0"
click at [912, 68] on div "Save" at bounding box center [905, 70] width 24 height 33
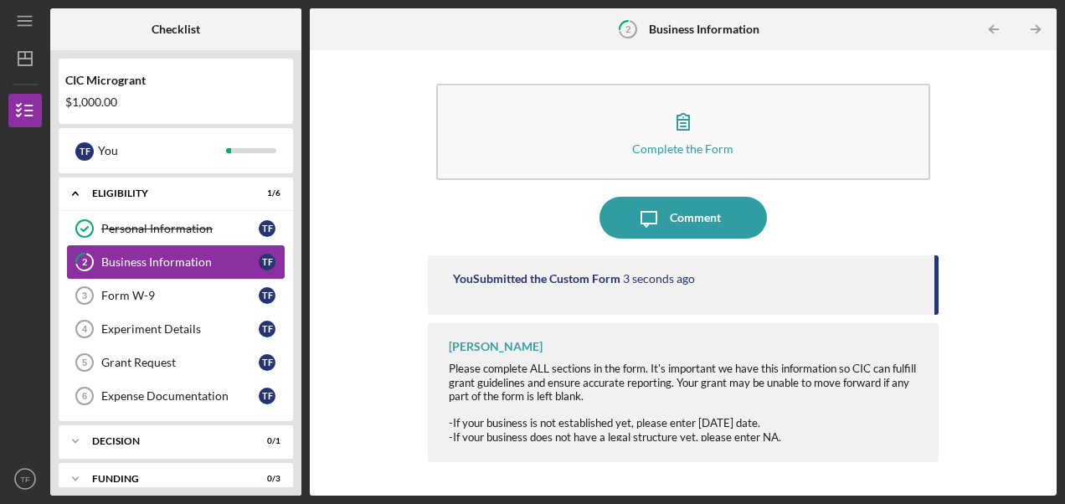
click at [188, 255] on div "Business Information" at bounding box center [179, 261] width 157 height 13
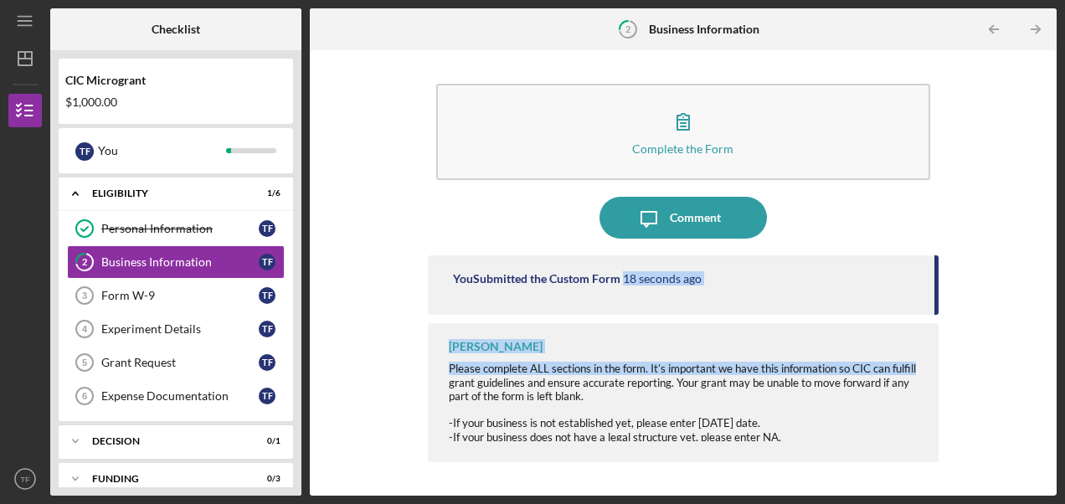
drag, startPoint x: 1063, startPoint y: 273, endPoint x: 1062, endPoint y: 370, distance: 97.1
click at [1062, 370] on div "Icon/Menu 2 Business Information Checklist CIC Microgrant $1,000.00 T F You Ico…" at bounding box center [532, 252] width 1065 height 504
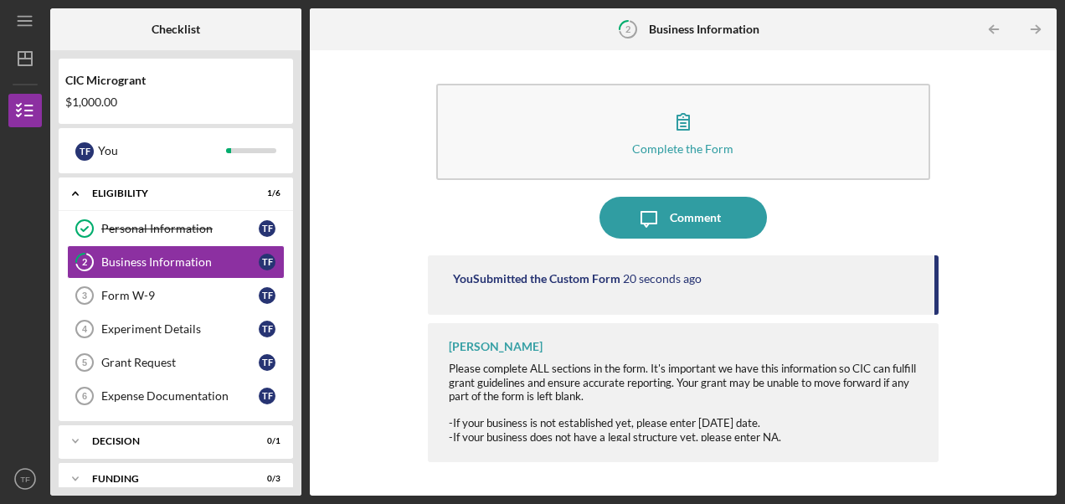
drag, startPoint x: 1062, startPoint y: 370, endPoint x: 956, endPoint y: 430, distance: 121.5
click at [956, 430] on div "Complete the Form Form Icon/Message Comment You Submitted the Custom Form 20 se…" at bounding box center [683, 273] width 730 height 429
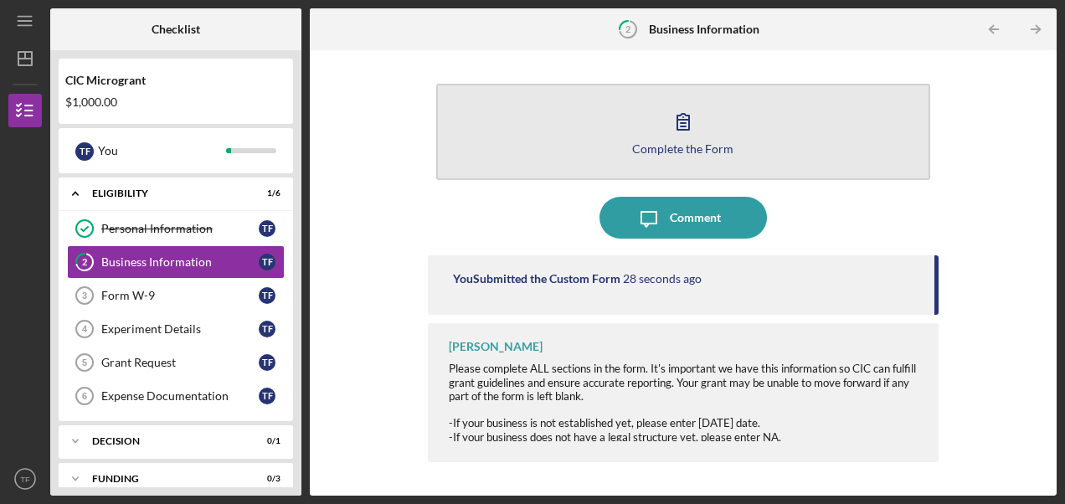
click at [771, 134] on button "Complete the Form Form" at bounding box center [683, 132] width 494 height 96
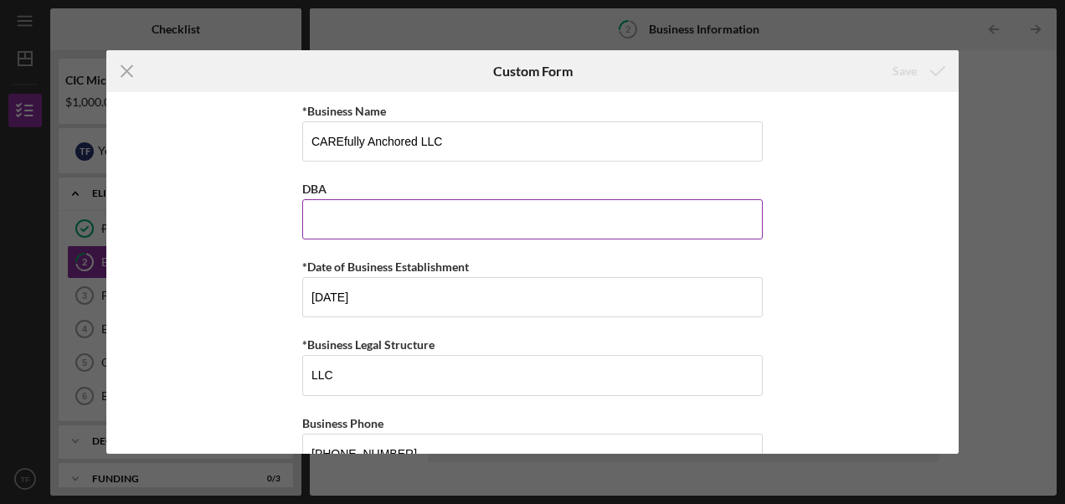
click at [417, 222] on input "DBA" at bounding box center [532, 219] width 461 height 40
click at [417, 222] on input "n/A" at bounding box center [532, 219] width 461 height 40
type input "n"
type input "N/A"
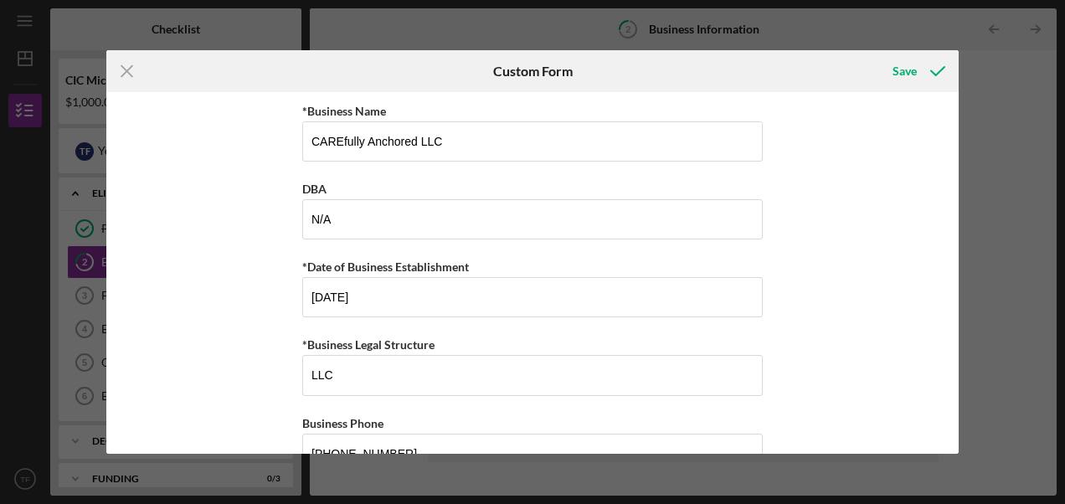
drag, startPoint x: 953, startPoint y: 116, endPoint x: 964, endPoint y: 142, distance: 28.1
click at [964, 142] on div "Icon/Menu Close Custom Form Save *Business Name CAREfully Anchored LLC DBA N/A …" at bounding box center [532, 252] width 1065 height 504
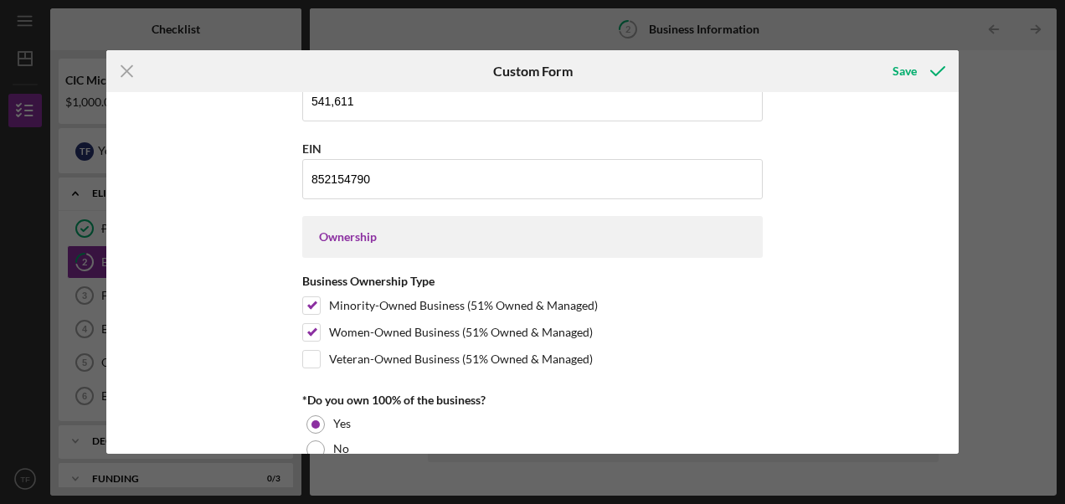
scroll to position [709, 0]
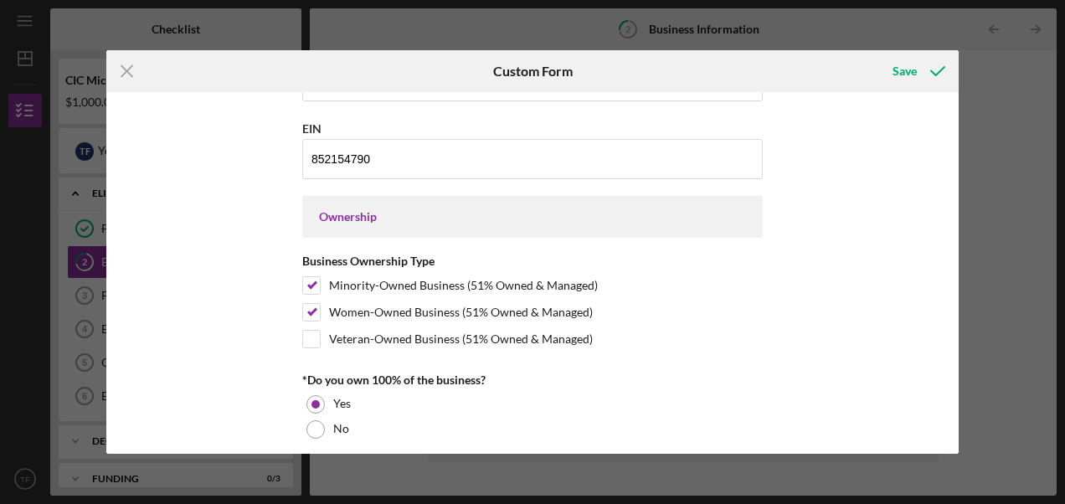
click at [670, 213] on div "Ownership" at bounding box center [532, 216] width 427 height 13
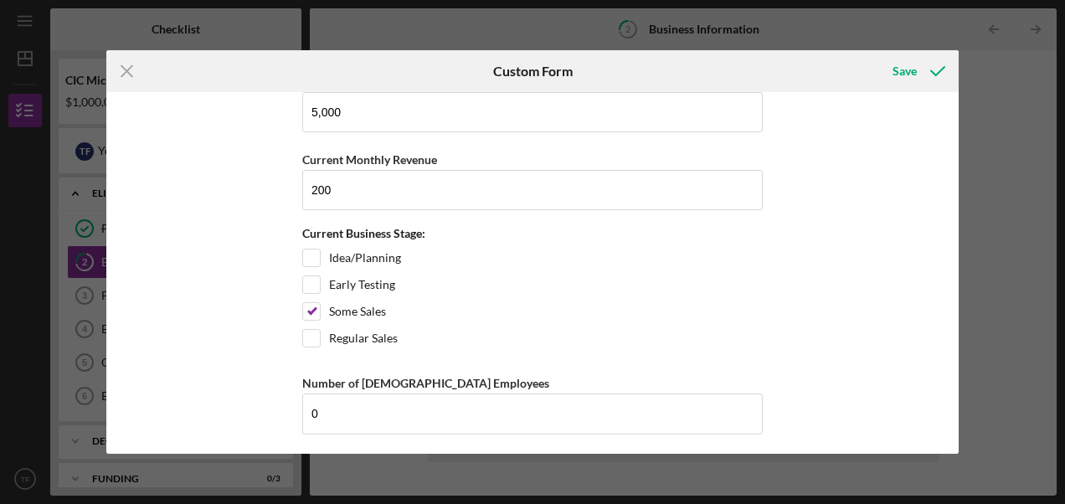
scroll to position [1555, 0]
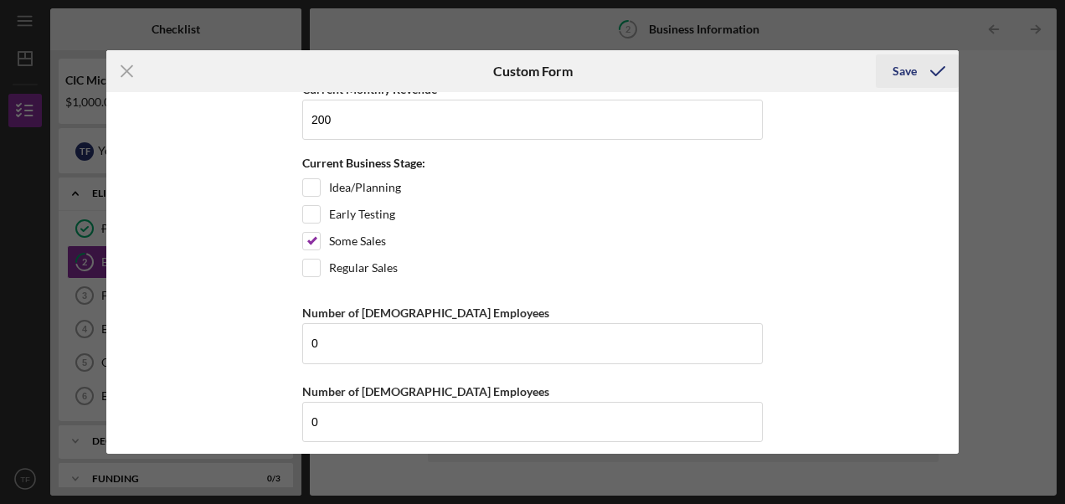
click at [909, 70] on div "Save" at bounding box center [905, 70] width 24 height 33
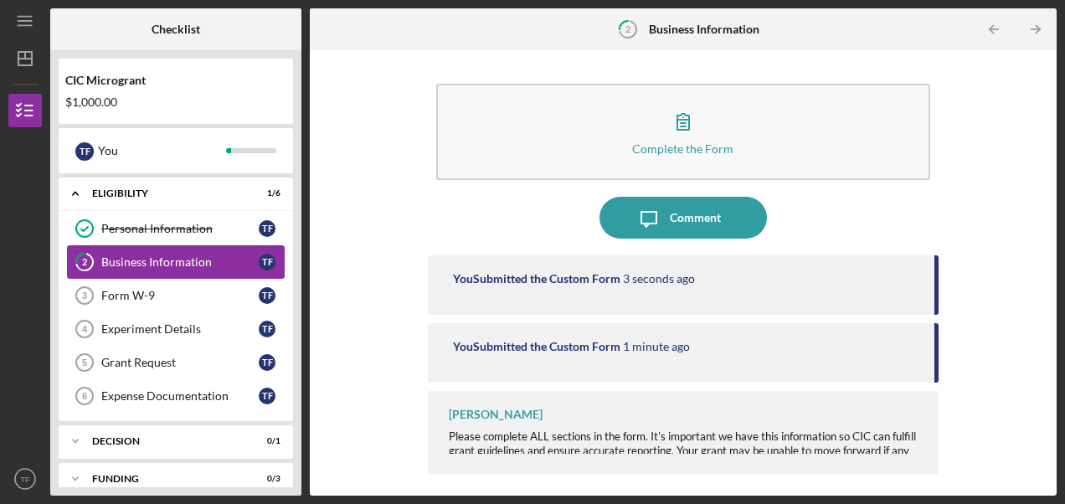
click at [174, 266] on div "Business Information" at bounding box center [179, 261] width 157 height 13
click at [1037, 28] on icon "Icon/Table Pagination Arrow" at bounding box center [1035, 30] width 38 height 38
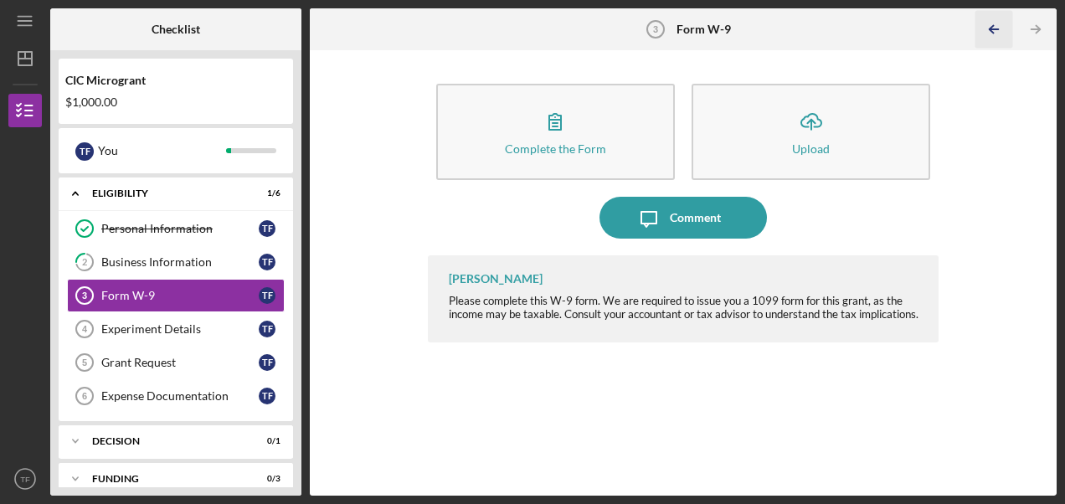
click at [995, 27] on icon "Icon/Table Pagination Arrow" at bounding box center [994, 30] width 38 height 38
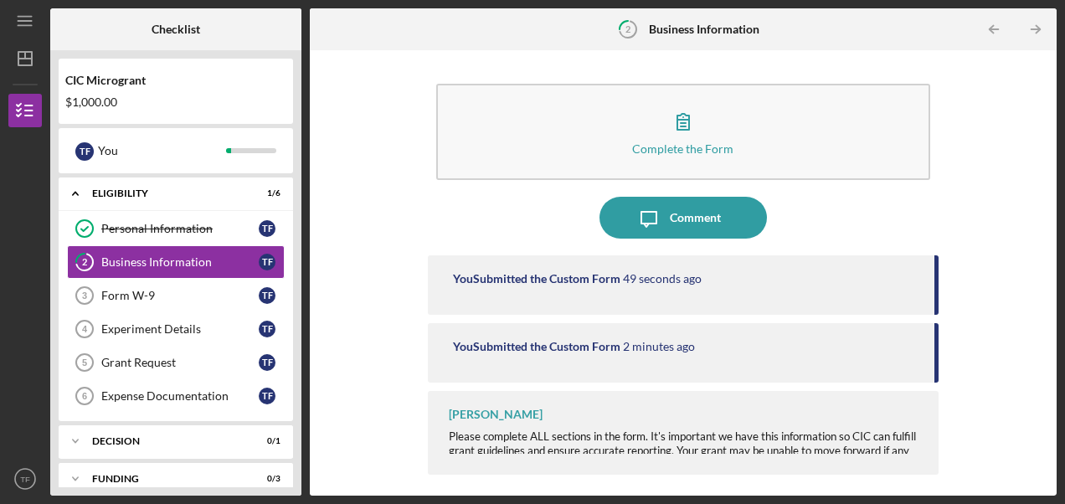
click at [981, 317] on div "Complete the Form Form Icon/Message Comment You Submitted the Custom Form 49 se…" at bounding box center [683, 273] width 730 height 429
click at [981, 317] on div "Complete the Form Form Icon/Message Comment You Submitted the Custom Form 50 se…" at bounding box center [683, 273] width 730 height 429
click at [1022, 282] on div "Complete the Form Form Icon/Message Comment You Submitted the Custom Form 57 se…" at bounding box center [683, 273] width 730 height 429
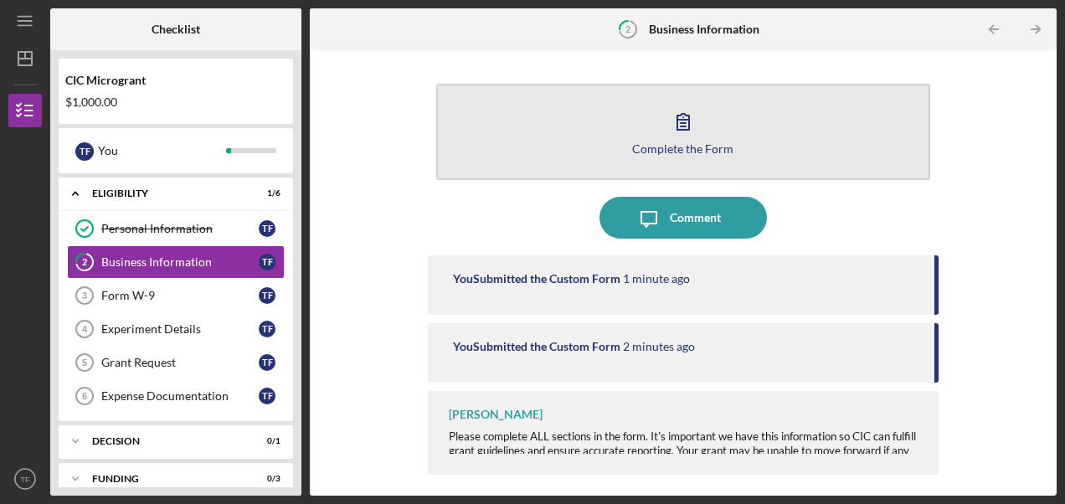
click at [633, 136] on button "Complete the Form Form" at bounding box center [683, 132] width 494 height 96
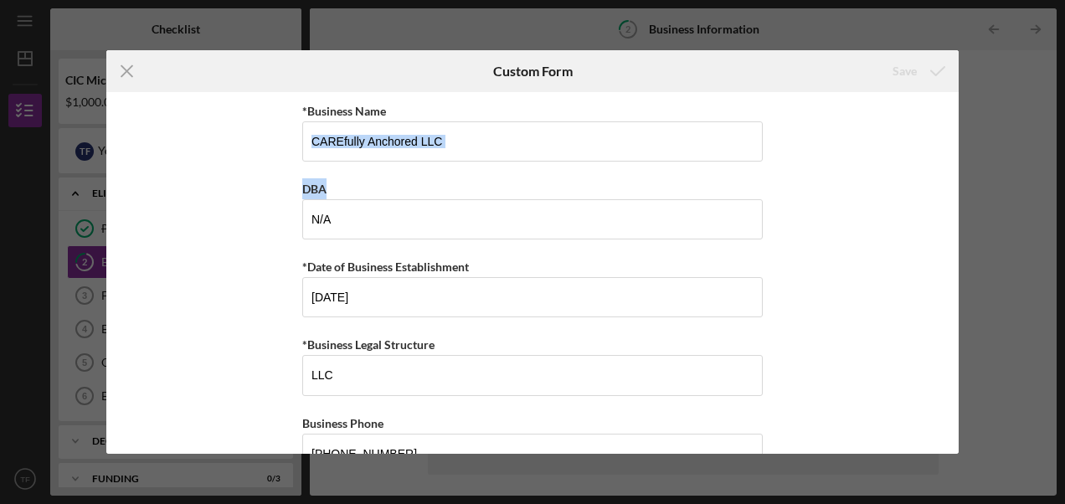
drag, startPoint x: 951, startPoint y: 129, endPoint x: 951, endPoint y: 166, distance: 36.8
click at [951, 166] on div "*Business Name CAREfully Anchored LLC DBA N/A *Date of Business Establishment […" at bounding box center [532, 273] width 852 height 362
drag, startPoint x: 951, startPoint y: 166, endPoint x: 951, endPoint y: 143, distance: 22.6
click at [951, 143] on div "*Business Name CAREfully Anchored LLC DBA N/A *Date of Business Establishment […" at bounding box center [532, 273] width 852 height 362
click at [893, 275] on div "*Business Name CAREfully Anchored LLC DBA N/A *Date of Business Establishment […" at bounding box center [532, 273] width 852 height 362
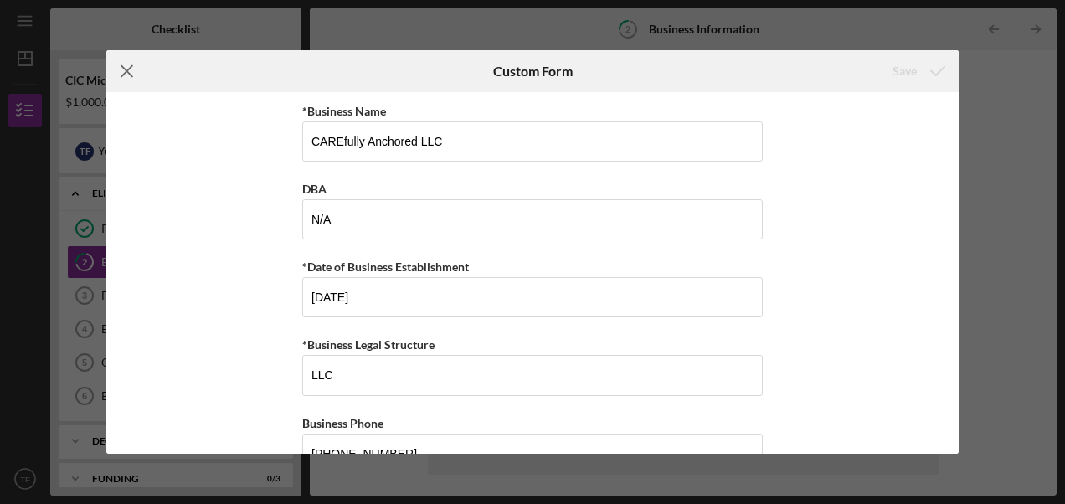
click at [136, 68] on icon "Icon/Menu Close" at bounding box center [127, 71] width 42 height 42
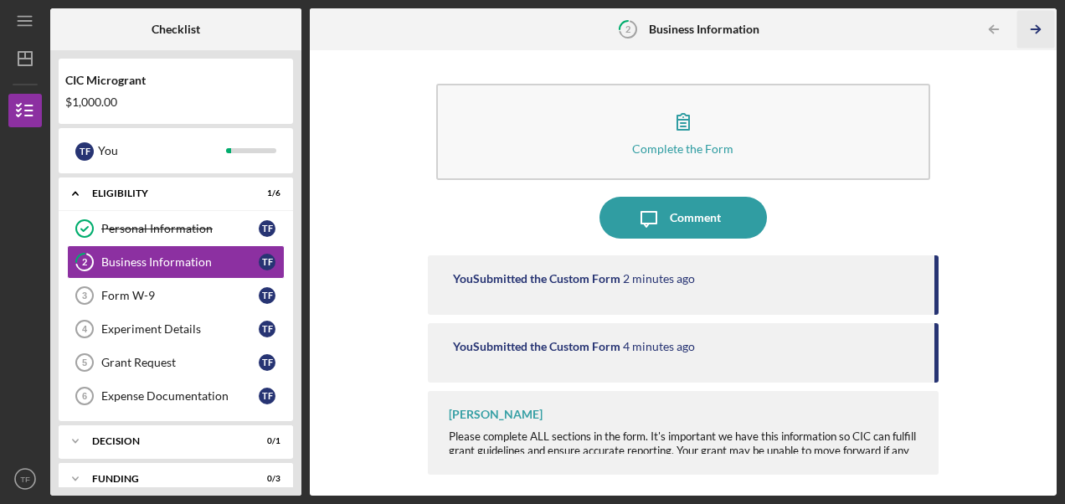
click at [1033, 25] on icon "Icon/Table Pagination Arrow" at bounding box center [1035, 30] width 38 height 38
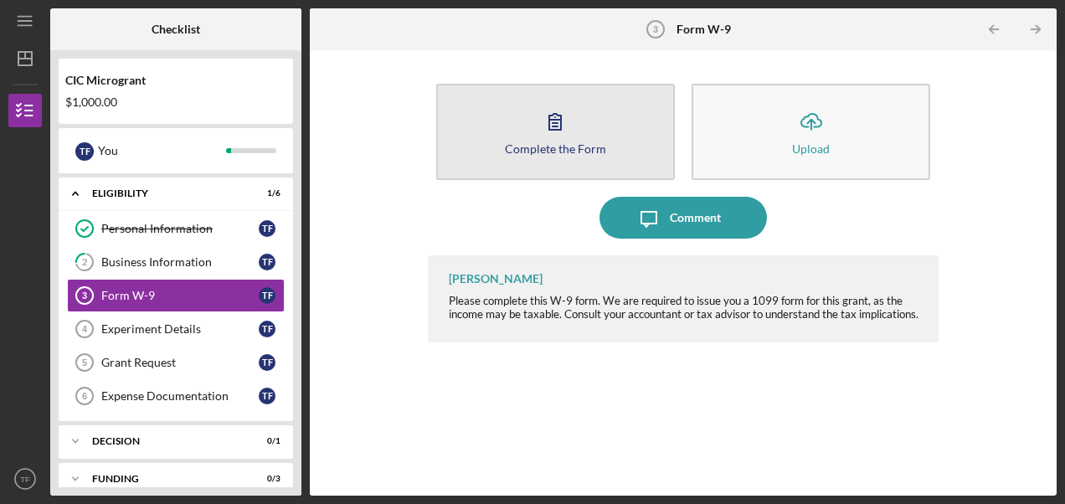
click at [586, 117] on button "Complete the Form Form" at bounding box center [555, 132] width 239 height 96
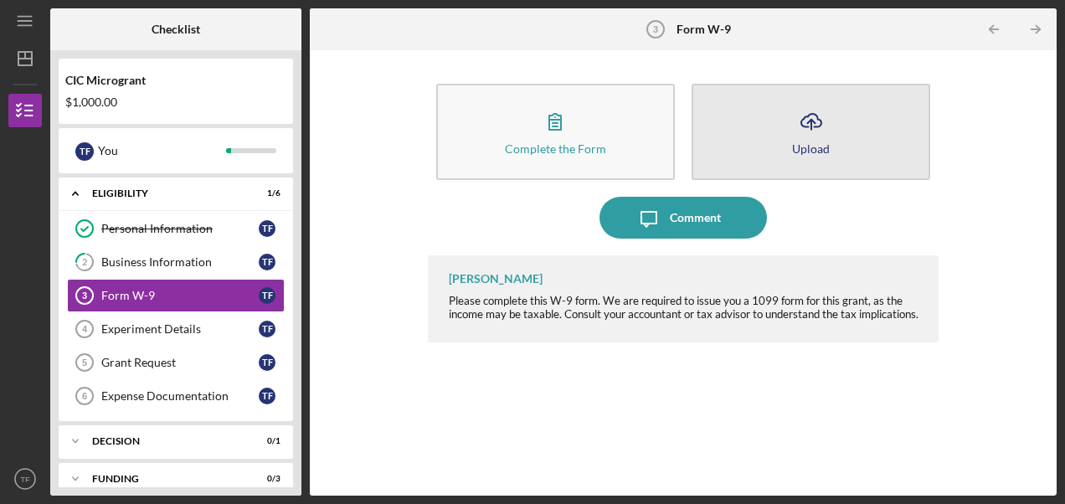
click at [816, 113] on icon "Icon/Upload" at bounding box center [811, 121] width 42 height 42
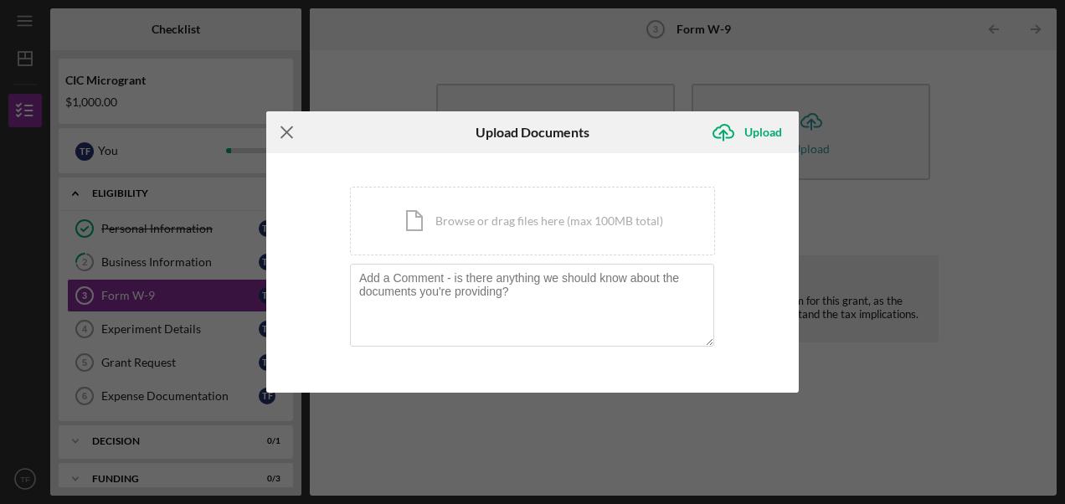
click at [294, 134] on icon "Icon/Menu Close" at bounding box center [287, 132] width 42 height 42
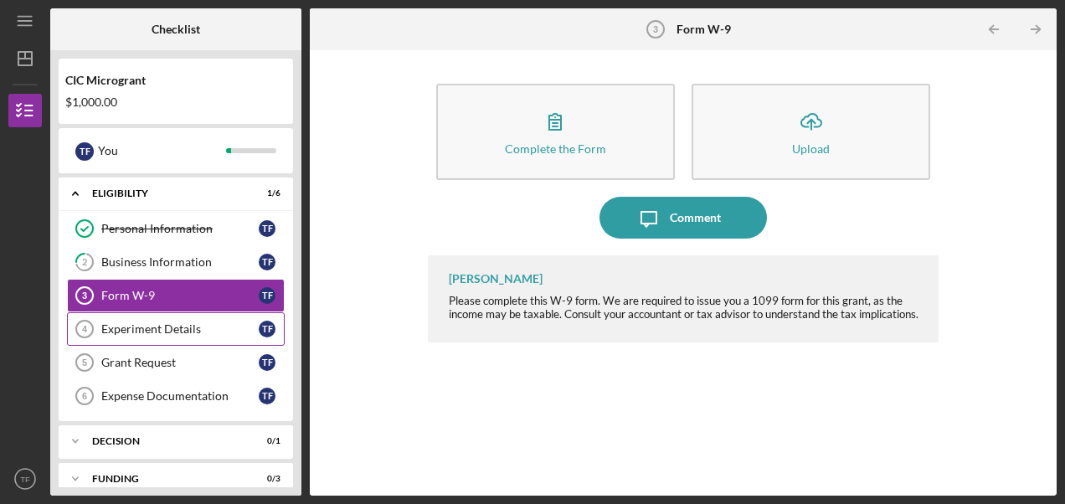
click at [119, 330] on div "Experiment Details" at bounding box center [179, 328] width 157 height 13
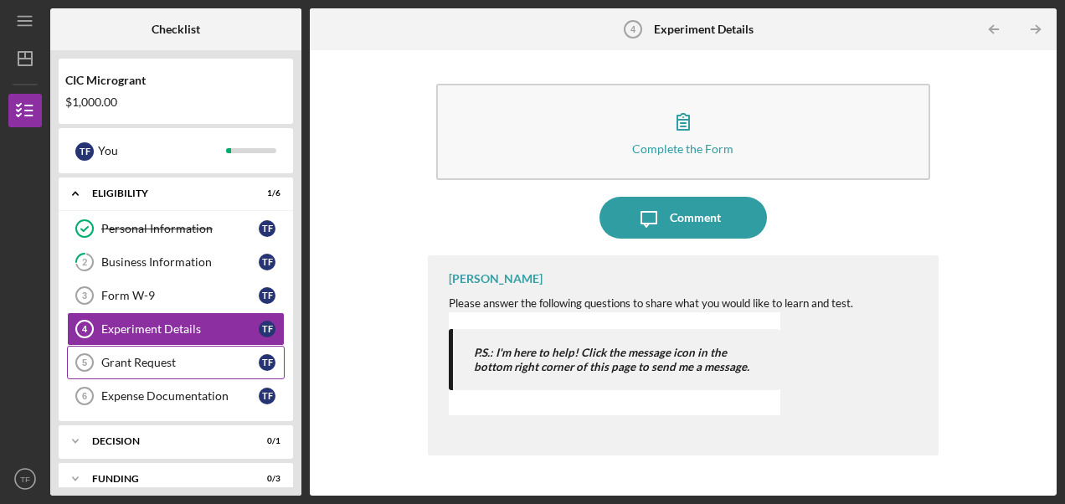
click at [128, 362] on div "Grant Request" at bounding box center [179, 362] width 157 height 13
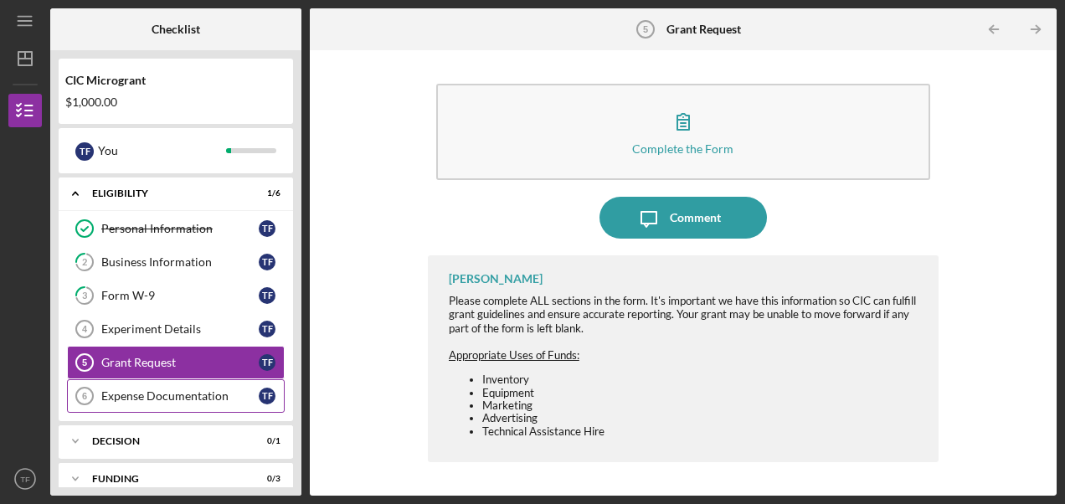
click at [143, 390] on div "Expense Documentation" at bounding box center [179, 395] width 157 height 13
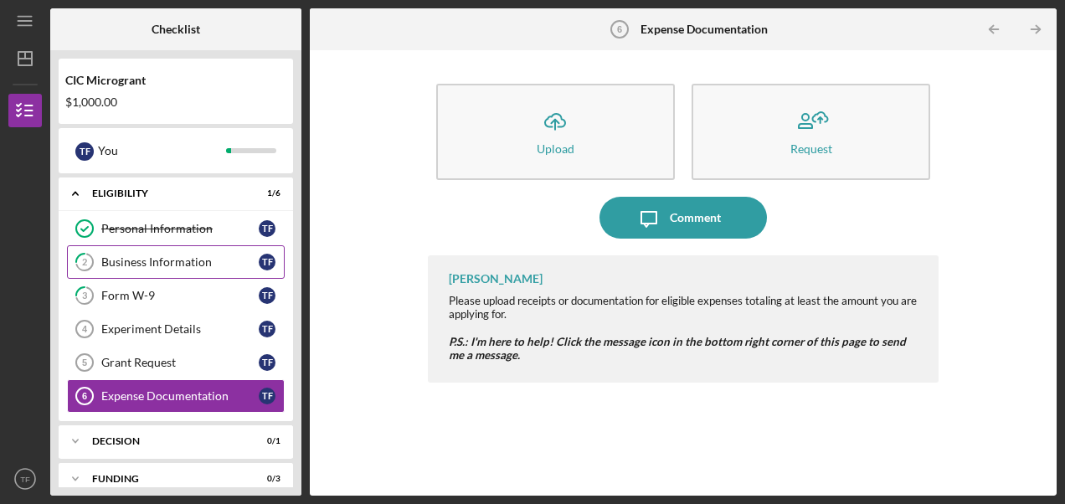
click at [119, 260] on div "Business Information" at bounding box center [179, 261] width 157 height 13
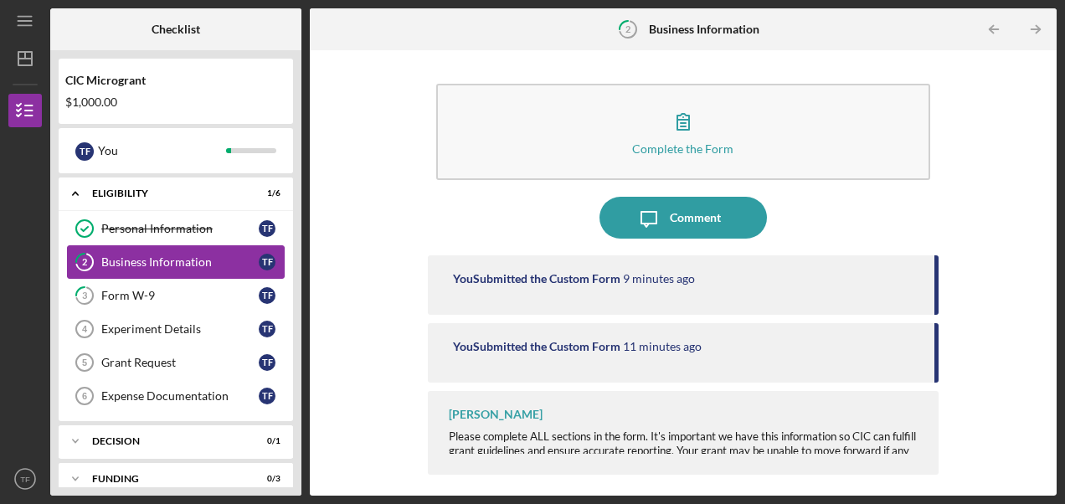
click at [172, 269] on link "2 Business Information T F" at bounding box center [176, 261] width 218 height 33
click at [1059, 212] on div "Icon/Menu 2 Business Information Checklist CIC Microgrant $1,000.00 T F You Ico…" at bounding box center [532, 252] width 1065 height 504
click at [1032, 29] on line "button" at bounding box center [1036, 29] width 8 height 0
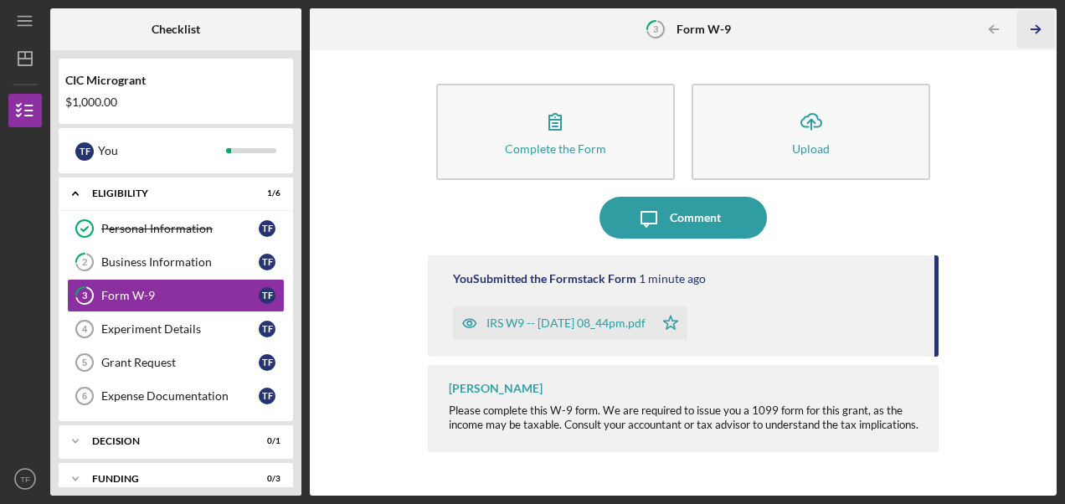
click at [1032, 29] on line "button" at bounding box center [1036, 29] width 8 height 0
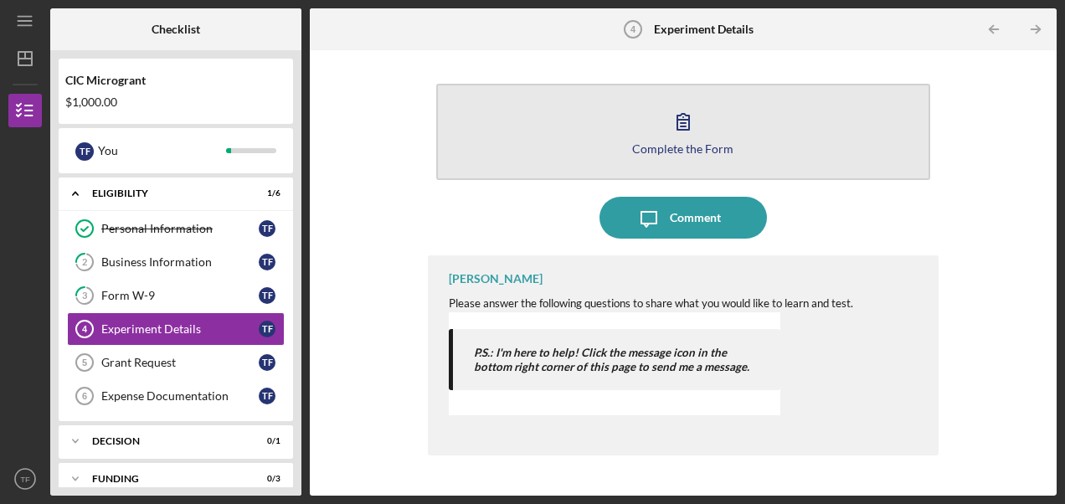
click at [682, 122] on icon "button" at bounding box center [683, 121] width 42 height 42
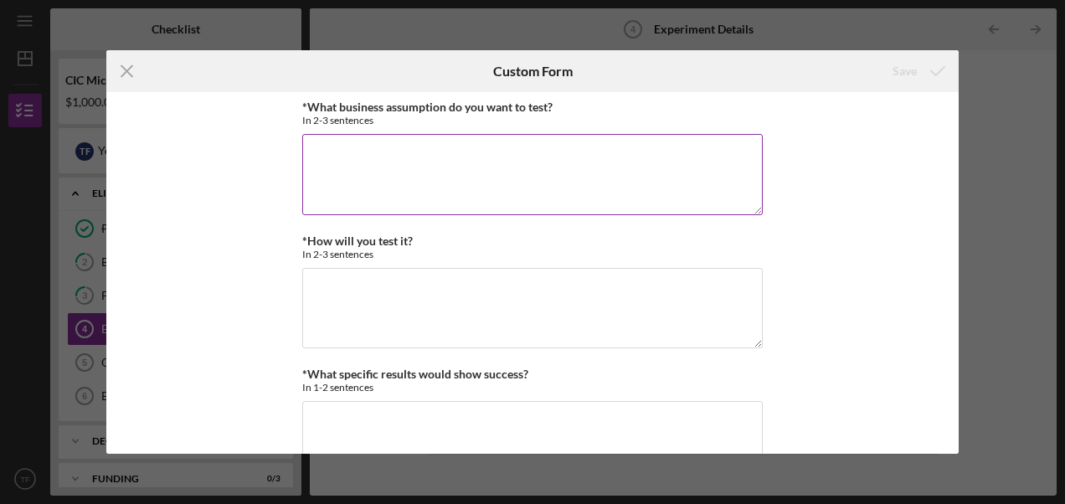
click at [682, 122] on div "In 2-3 sentences" at bounding box center [532, 120] width 461 height 13
drag, startPoint x: 309, startPoint y: 104, endPoint x: 553, endPoint y: 100, distance: 243.7
click at [553, 100] on label "*What business assumption do you want to test?" at bounding box center [427, 107] width 250 height 14
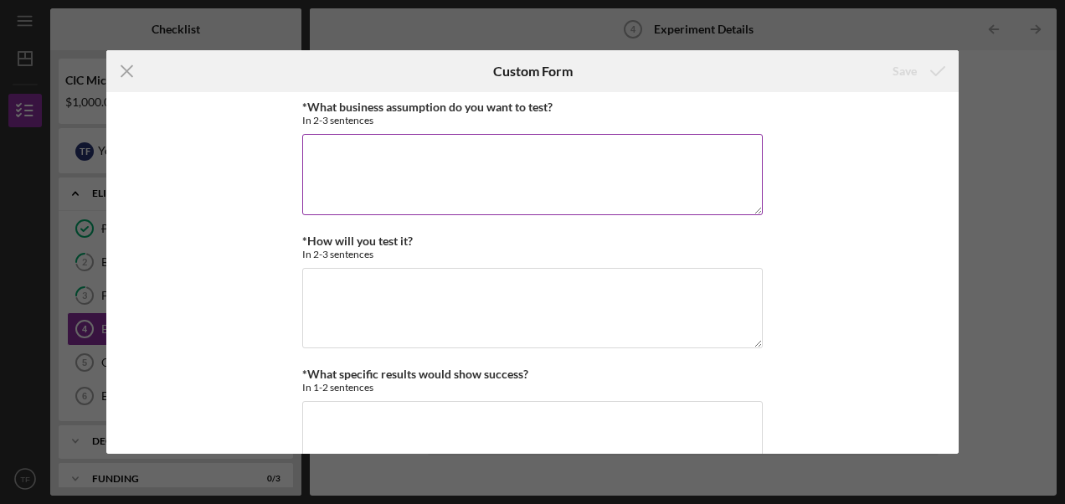
copy label "What business assumption do you want to test?"
click at [329, 157] on textarea "*What business assumption do you want to test?" at bounding box center [532, 174] width 461 height 80
paste textarea "The assumption that I want to test is that human resource leaders and small bus…"
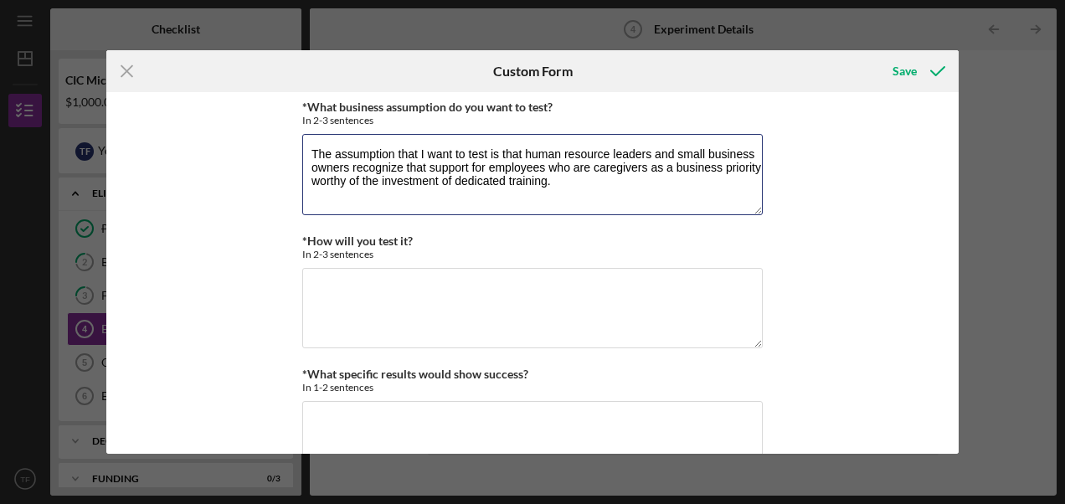
type textarea "The assumption that I want to test is that human resource leaders and small bus…"
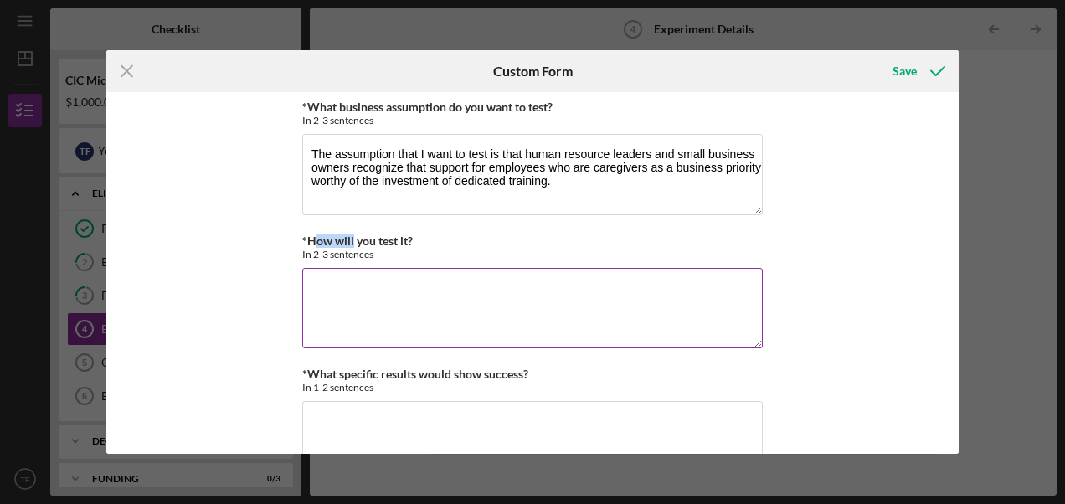
drag, startPoint x: 309, startPoint y: 238, endPoint x: 349, endPoint y: 236, distance: 40.2
click at [349, 236] on label "*How will you test it?" at bounding box center [357, 241] width 111 height 14
drag, startPoint x: 349, startPoint y: 236, endPoint x: 303, endPoint y: 237, distance: 46.1
click at [303, 237] on label "*How will you test it?" at bounding box center [357, 241] width 111 height 14
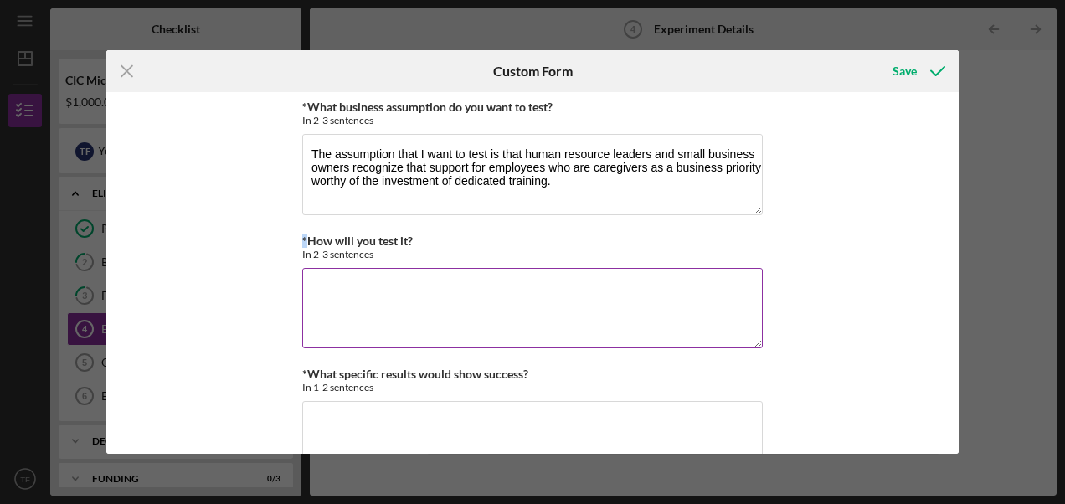
click at [303, 268] on textarea "*How will you test it?" at bounding box center [532, 308] width 461 height 80
drag, startPoint x: 303, startPoint y: 237, endPoint x: 412, endPoint y: 234, distance: 108.9
click at [412, 234] on div "*How will you test it? In 2-3 sentences" at bounding box center [532, 247] width 461 height 26
copy label "How will you test it?"
click at [434, 300] on textarea "*How will you test it?" at bounding box center [532, 308] width 461 height 80
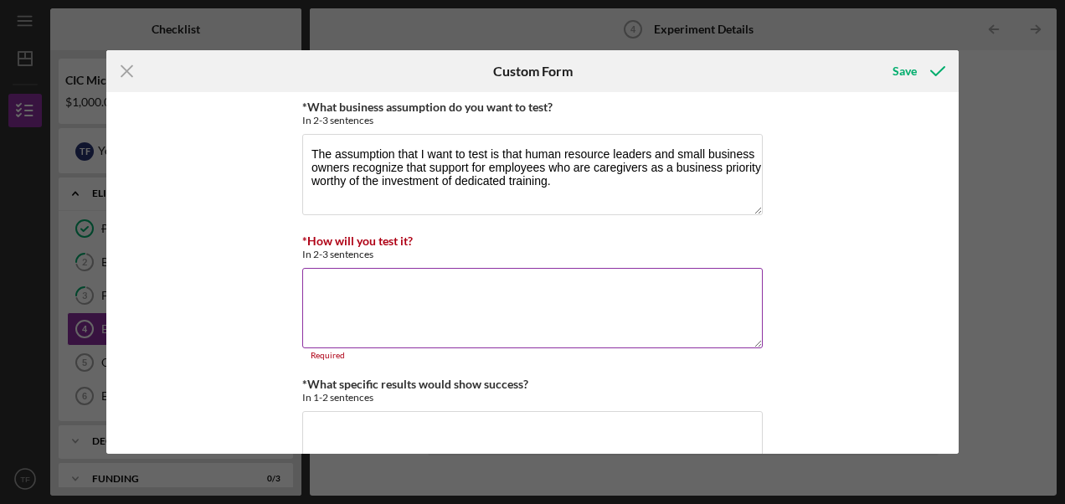
paste textarea "I will conduct direct market research by interviewing human resource leaders an…"
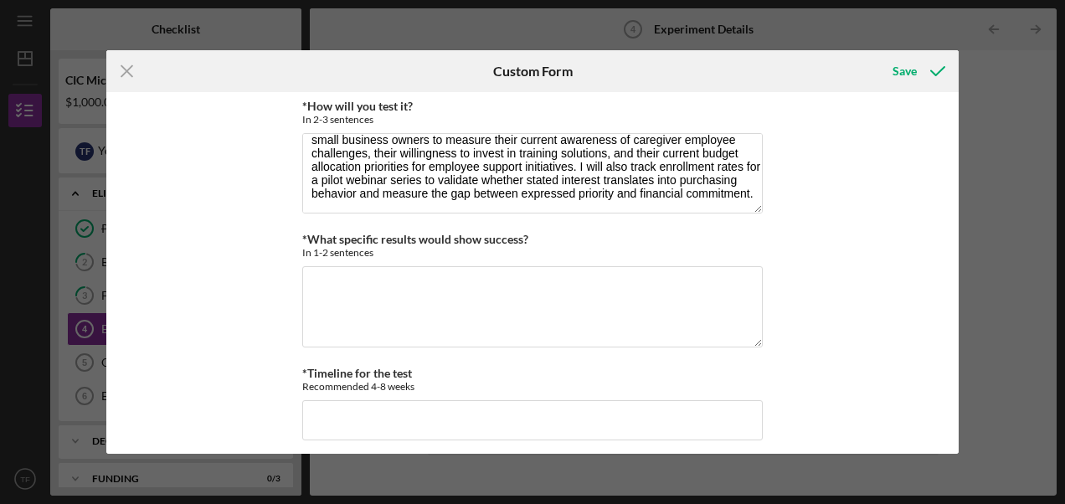
scroll to position [143, 0]
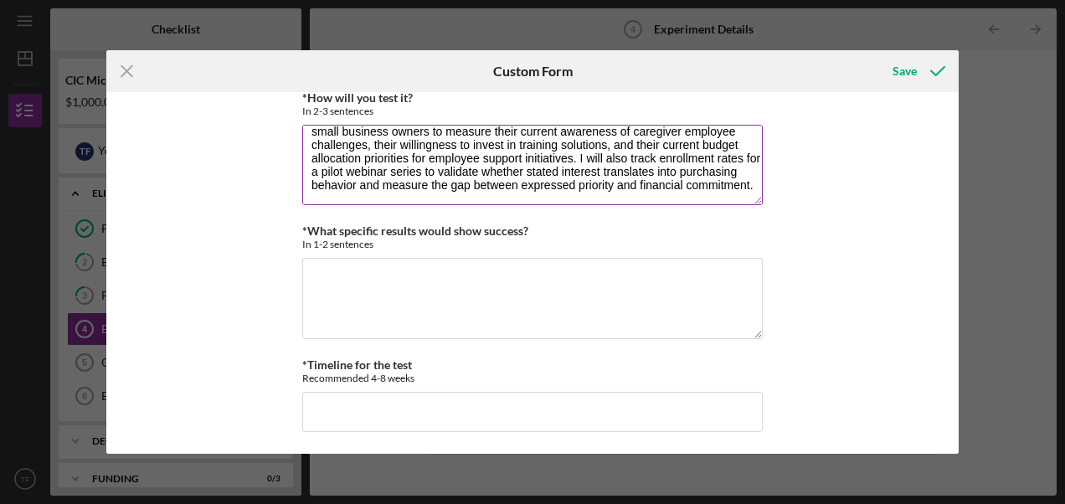
click at [625, 156] on textarea "I will conduct direct market research by interviewing human resource leaders an…" at bounding box center [532, 165] width 461 height 80
drag, startPoint x: 576, startPoint y: 154, endPoint x: 692, endPoint y: 199, distance: 124.9
click at [692, 199] on textarea "I will conduct direct market research by interviewing human resource leaders an…" at bounding box center [532, 165] width 461 height 80
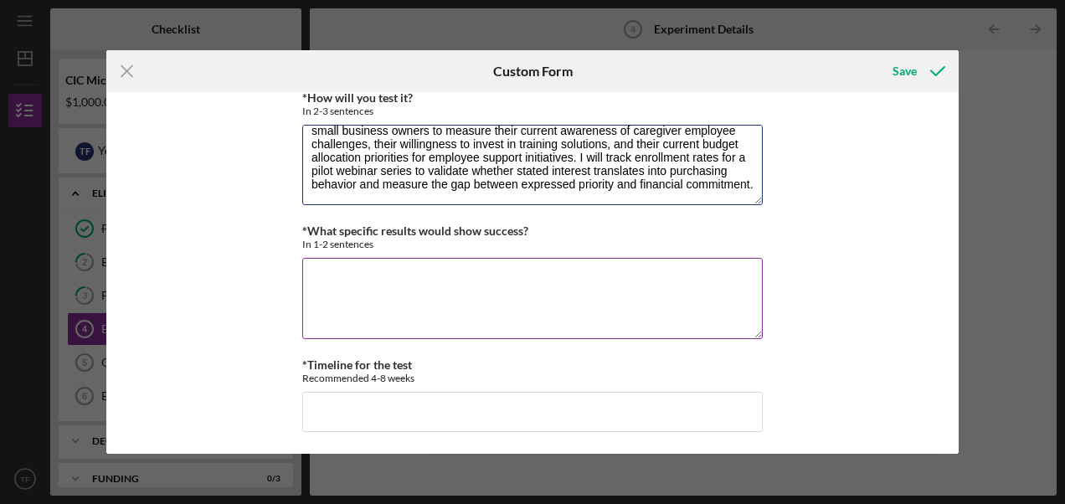
type textarea "I will conduct direct market research by interviewing human resource leaders an…"
click at [439, 281] on textarea "*What specific results would show success?" at bounding box center [532, 298] width 461 height 80
paste textarea "I will track enrollment rates for a pilot webinar series to validate whether st…"
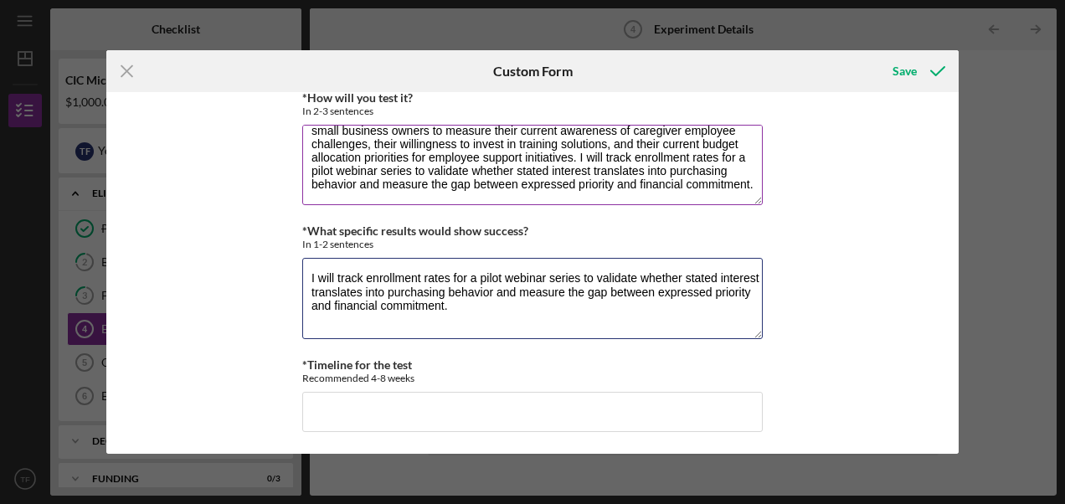
type textarea "I will track enrollment rates for a pilot webinar series to validate whether st…"
click at [415, 183] on textarea "I will conduct direct market research by interviewing human resource leaders an…" at bounding box center [532, 165] width 461 height 80
drag, startPoint x: 415, startPoint y: 183, endPoint x: 576, endPoint y: 138, distance: 167.0
click at [576, 138] on textarea "I will conduct direct market research by interviewing human resource leaders an…" at bounding box center [532, 165] width 461 height 80
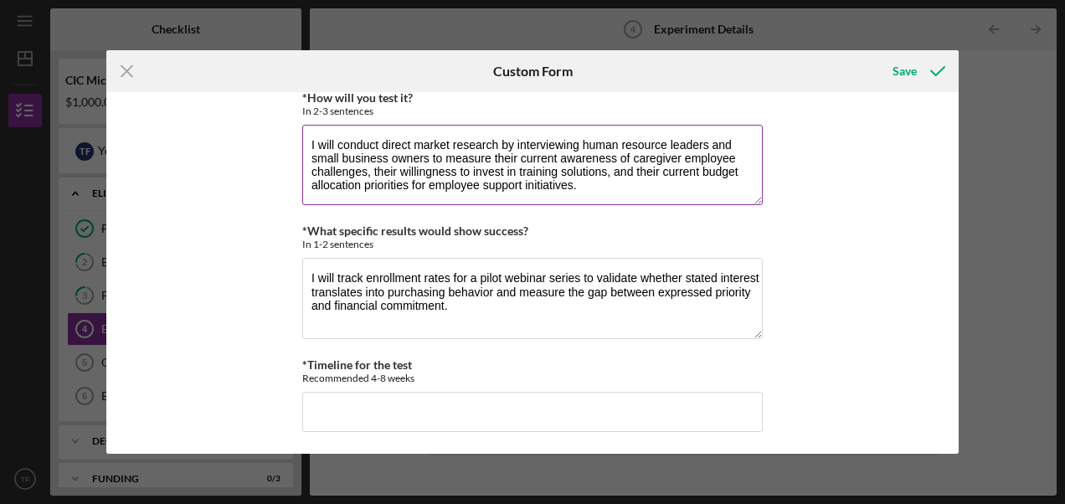
scroll to position [0, 0]
type textarea "I will conduct direct market research by interviewing human resource leaders an…"
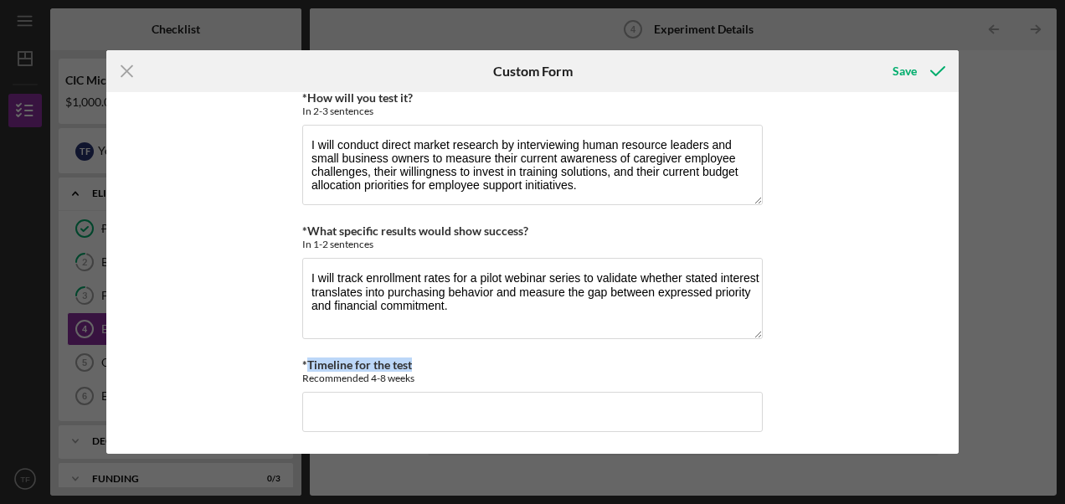
drag, startPoint x: 305, startPoint y: 359, endPoint x: 426, endPoint y: 352, distance: 121.6
click at [426, 352] on div "*What business assumption do you want to test? In 2-3 sentences The assumption …" at bounding box center [532, 203] width 461 height 492
copy label "Timeline for the test"
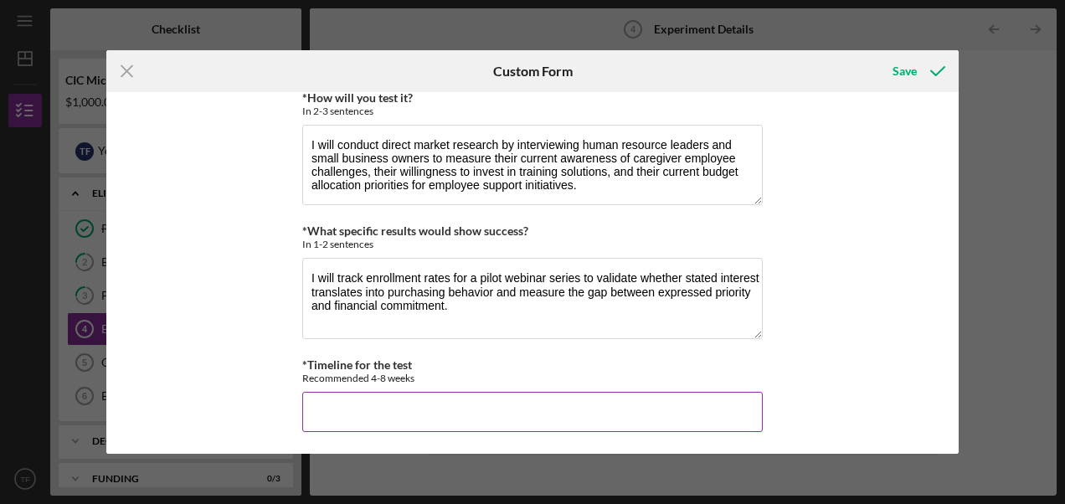
click at [326, 397] on input "*Timeline for the test" at bounding box center [532, 412] width 461 height 40
paste input "I will have a timeline of approximately 90 days. Days 1-30 will be dedicated to…"
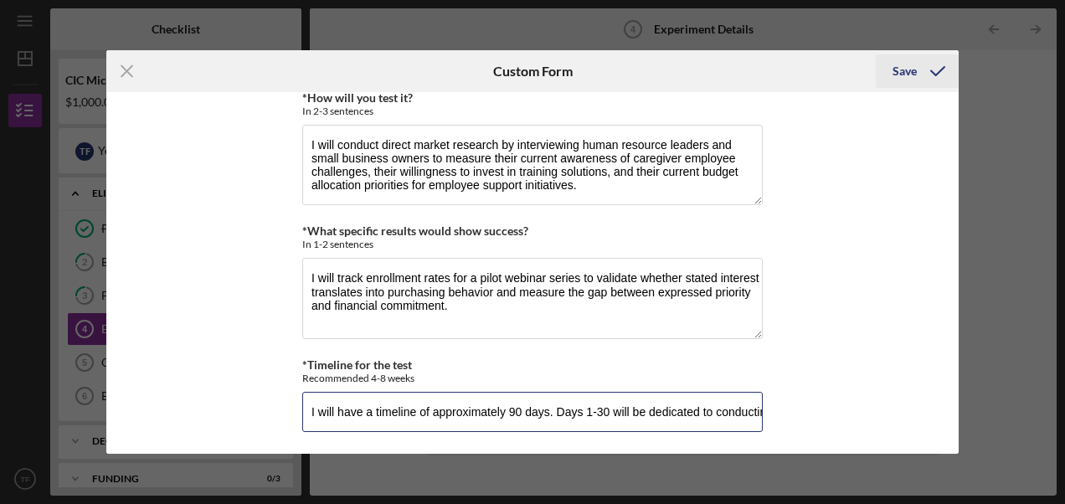
type input "I will have a timeline of approximately 90 days. Days 1-30 will be dedicated to…"
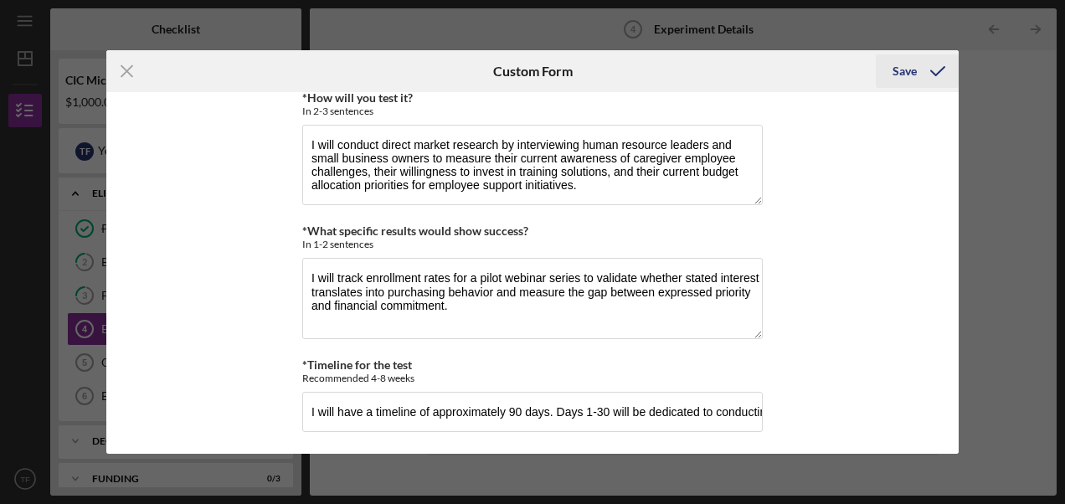
click at [905, 70] on div "Save" at bounding box center [905, 70] width 24 height 33
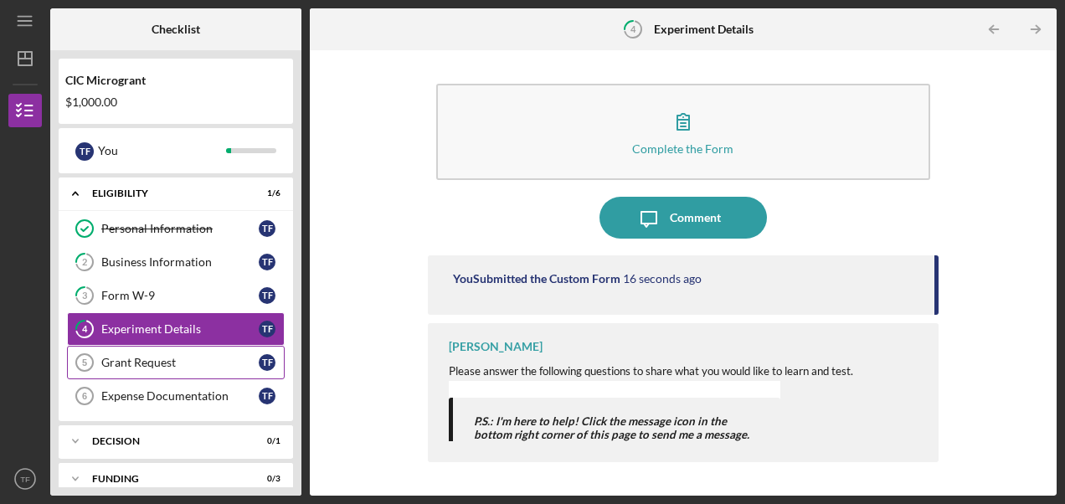
click at [147, 356] on div "Grant Request" at bounding box center [179, 362] width 157 height 13
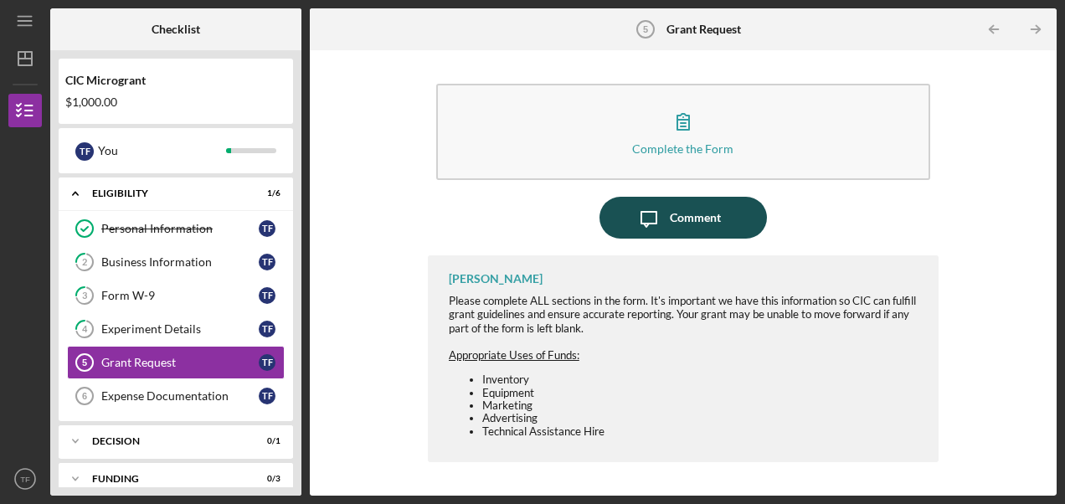
click at [698, 218] on div "Comment" at bounding box center [695, 218] width 51 height 42
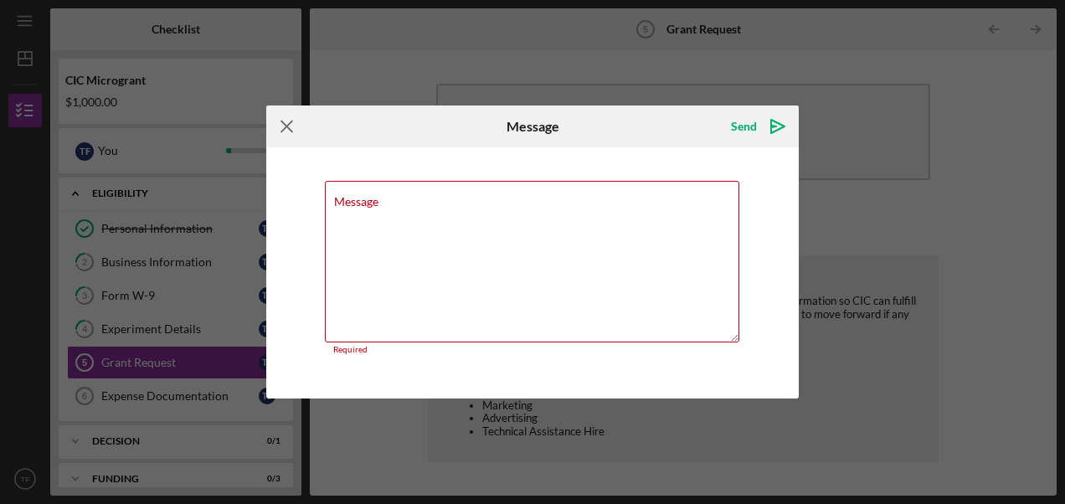
click at [291, 131] on icon "Icon/Menu Close" at bounding box center [287, 127] width 42 height 42
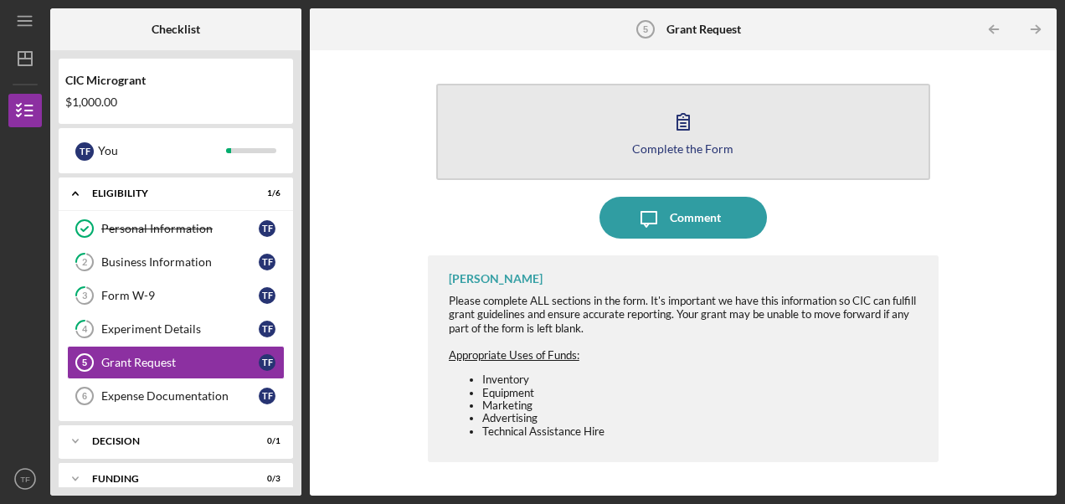
click at [680, 131] on icon "button" at bounding box center [683, 121] width 42 height 42
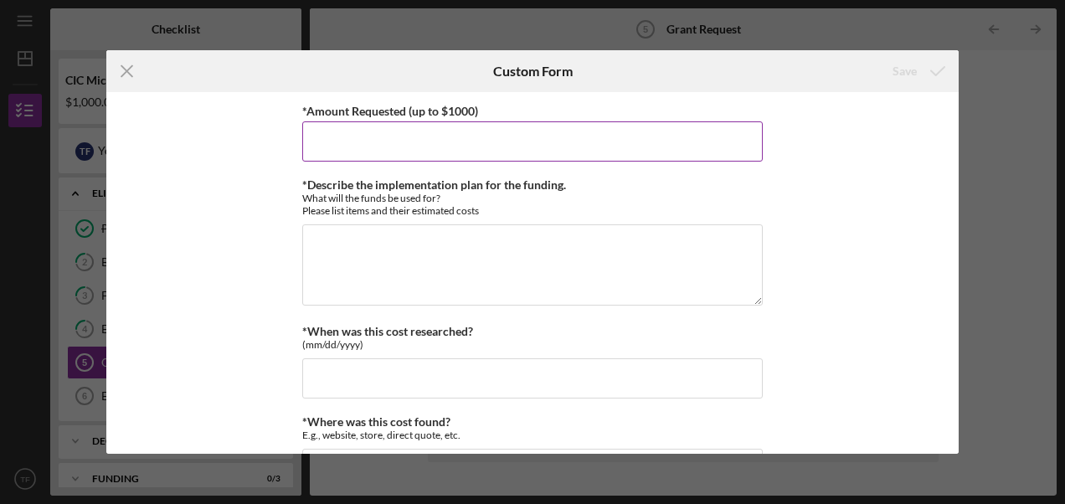
click at [561, 131] on input "*Amount Requested (up to $1000)" at bounding box center [532, 141] width 461 height 40
click at [311, 139] on input "1000" at bounding box center [532, 141] width 461 height 40
type input "1000"
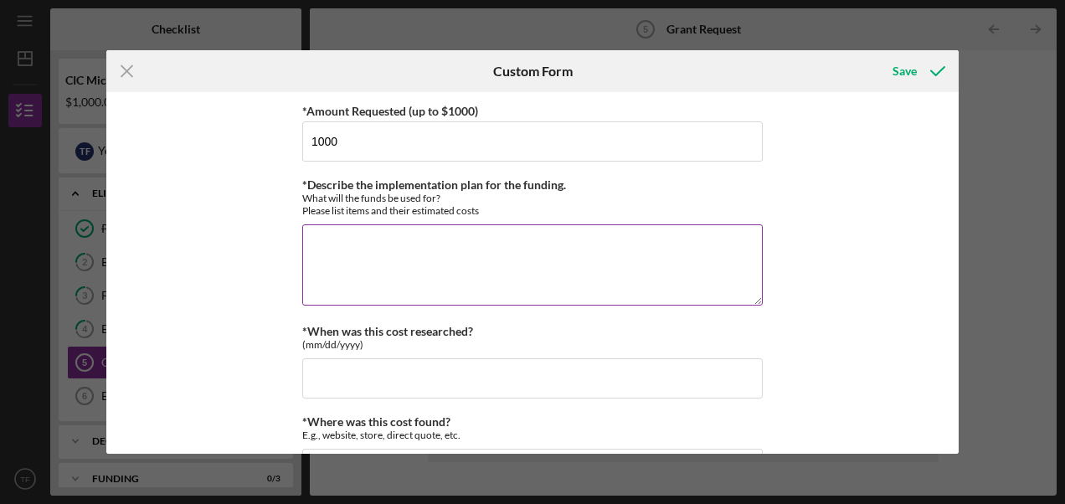
click at [313, 250] on textarea "*Describe the implementation plan for the funding." at bounding box center [532, 264] width 461 height 80
